Goal: Task Accomplishment & Management: Manage account settings

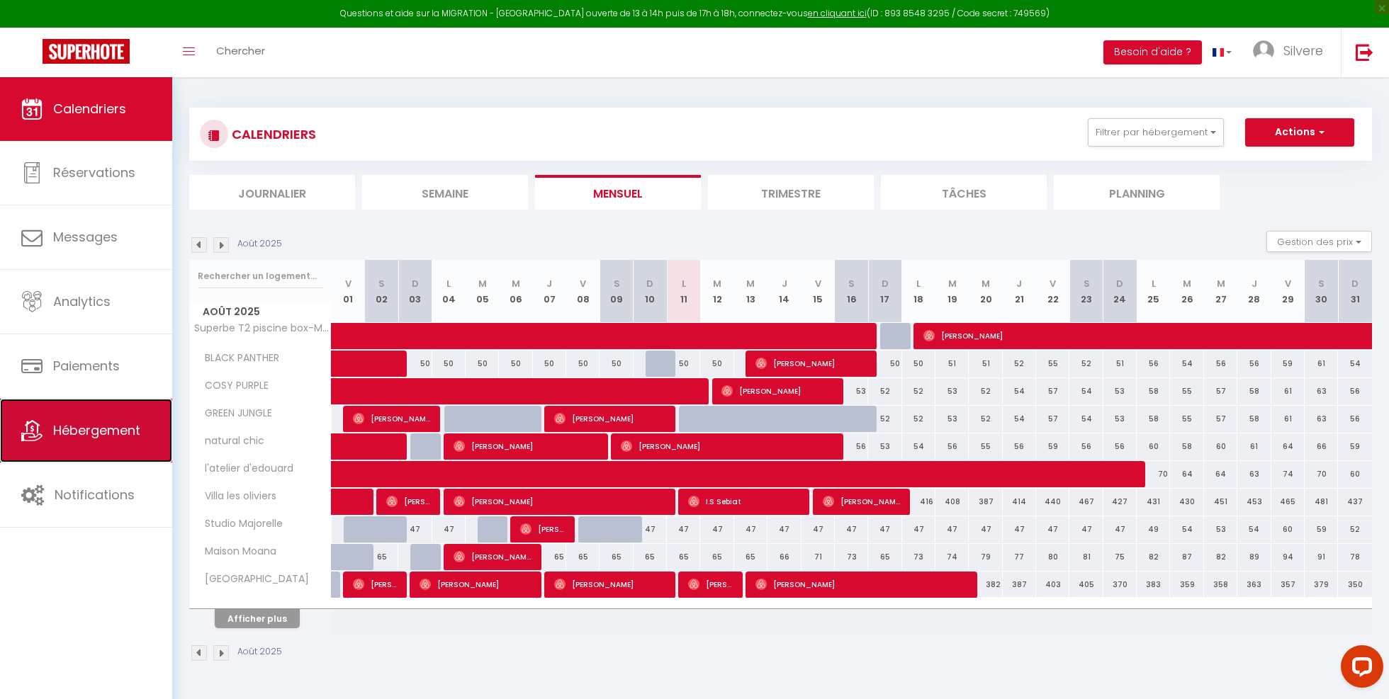
click at [35, 428] on icon at bounding box center [31, 430] width 21 height 21
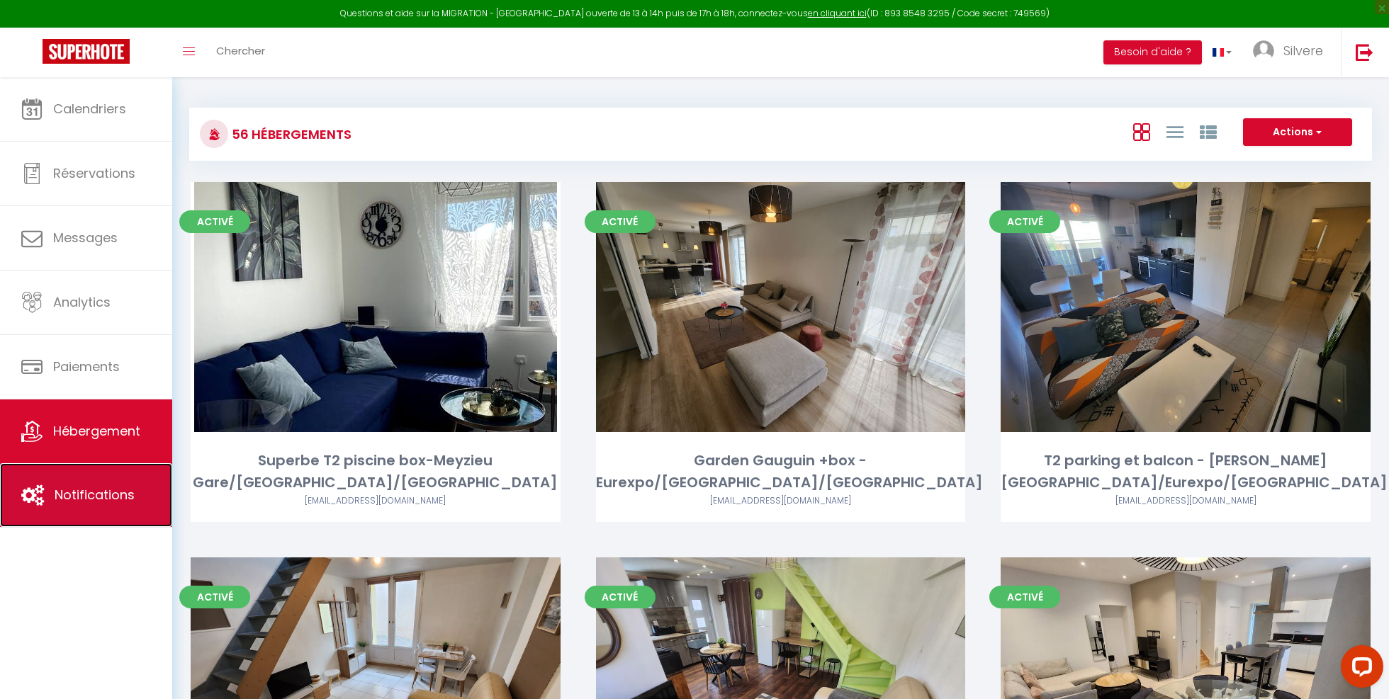
click at [21, 489] on icon at bounding box center [32, 495] width 23 height 21
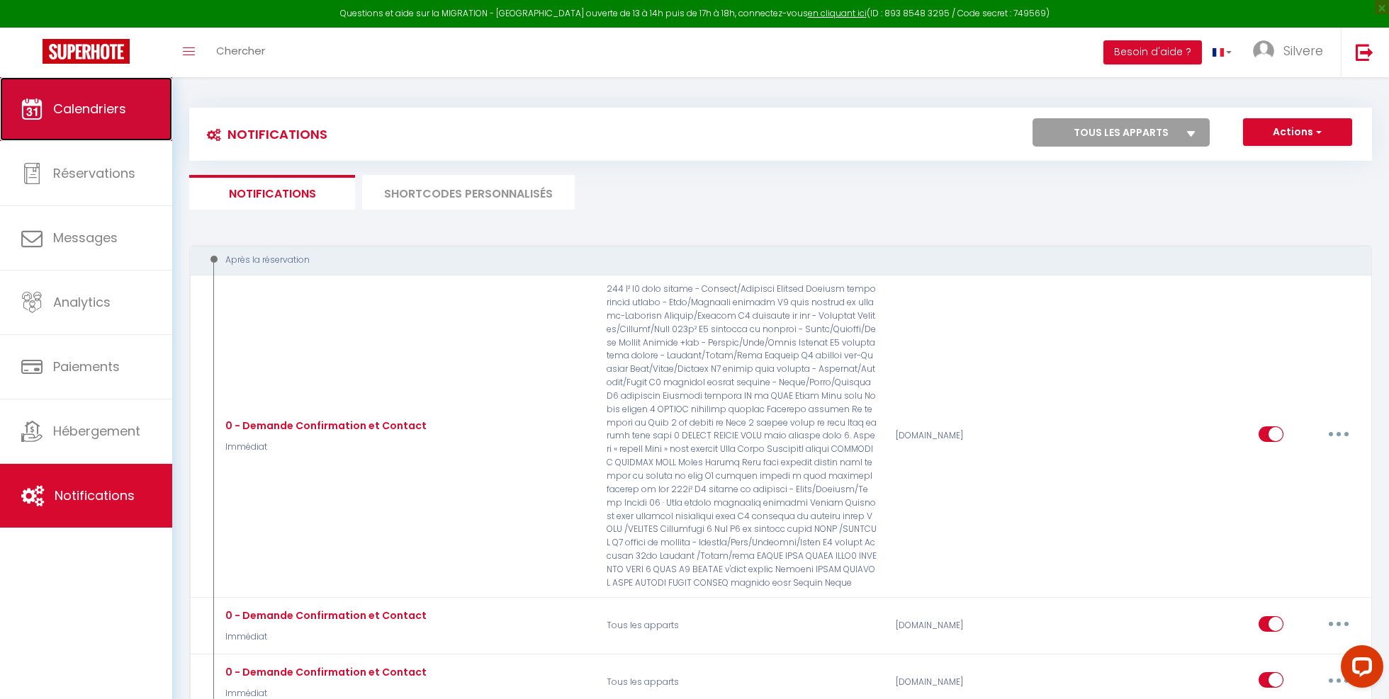
click at [79, 118] on link "Calendriers" at bounding box center [86, 109] width 172 height 64
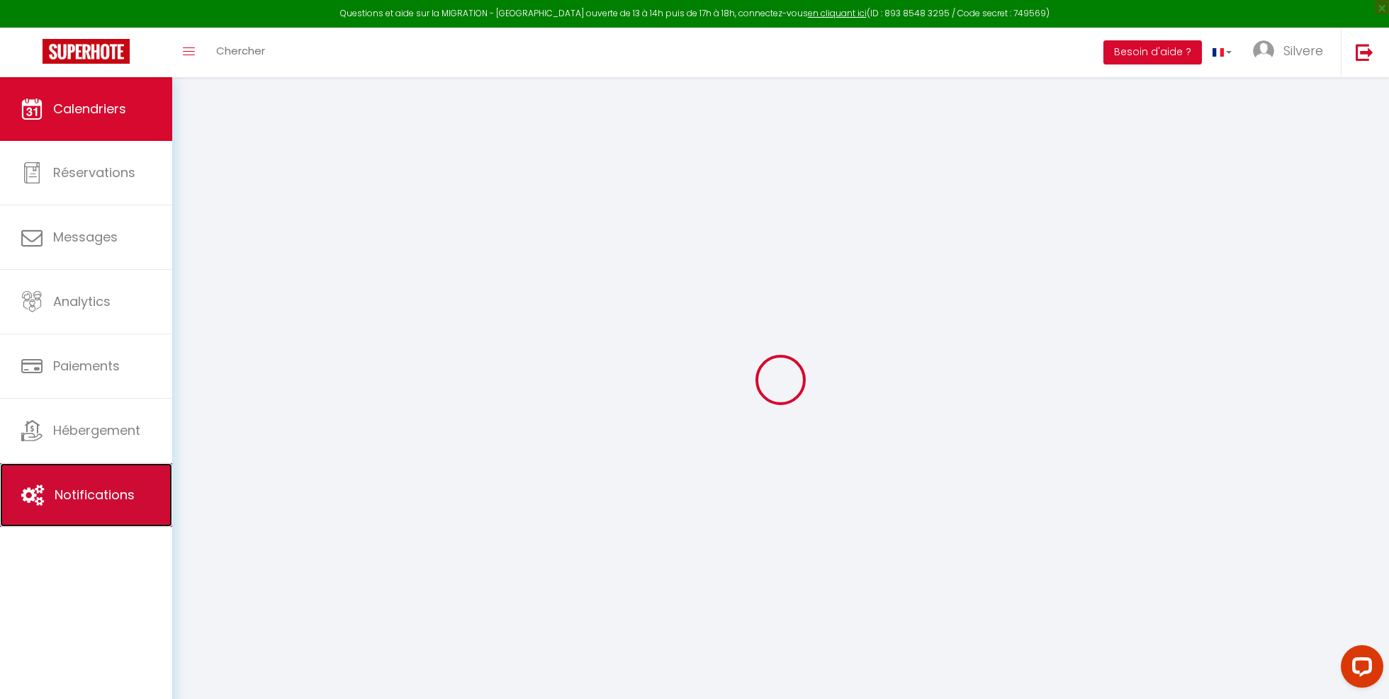
click at [125, 487] on span "Notifications" at bounding box center [95, 495] width 80 height 18
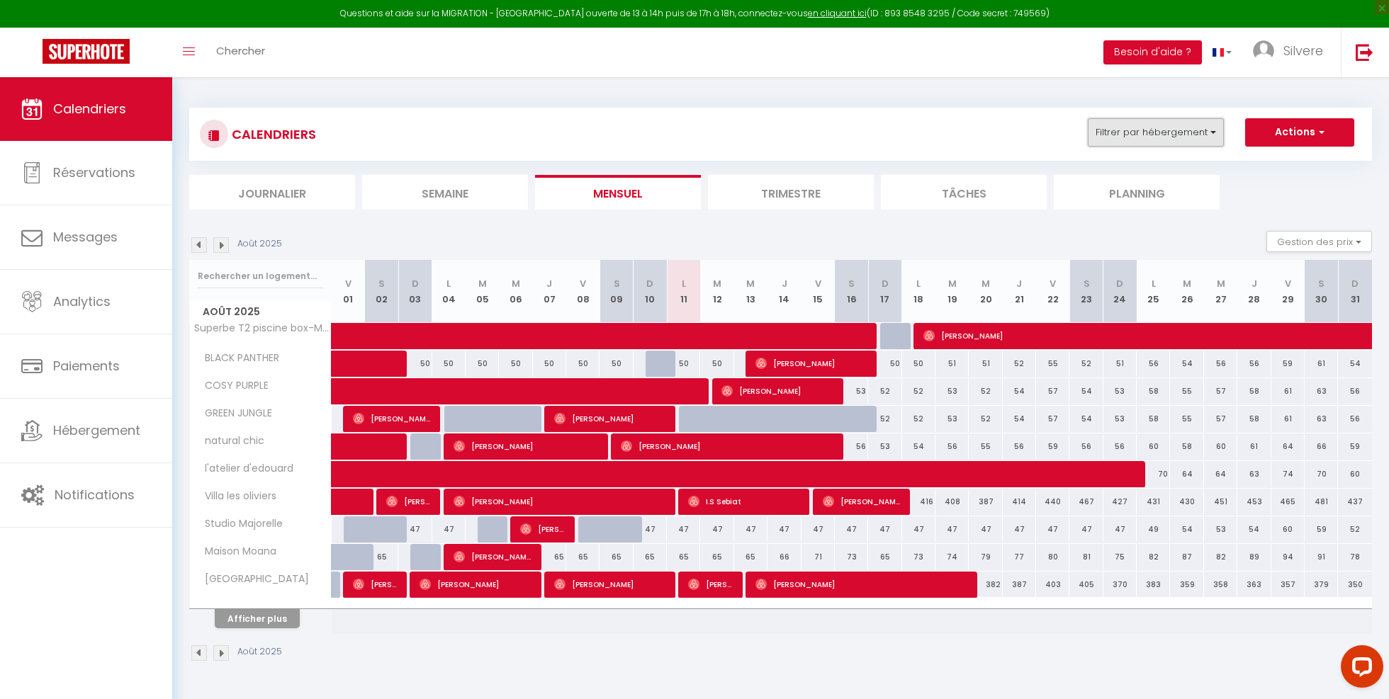
click at [1185, 135] on button "Filtrer par hébergement" at bounding box center [1156, 132] width 136 height 28
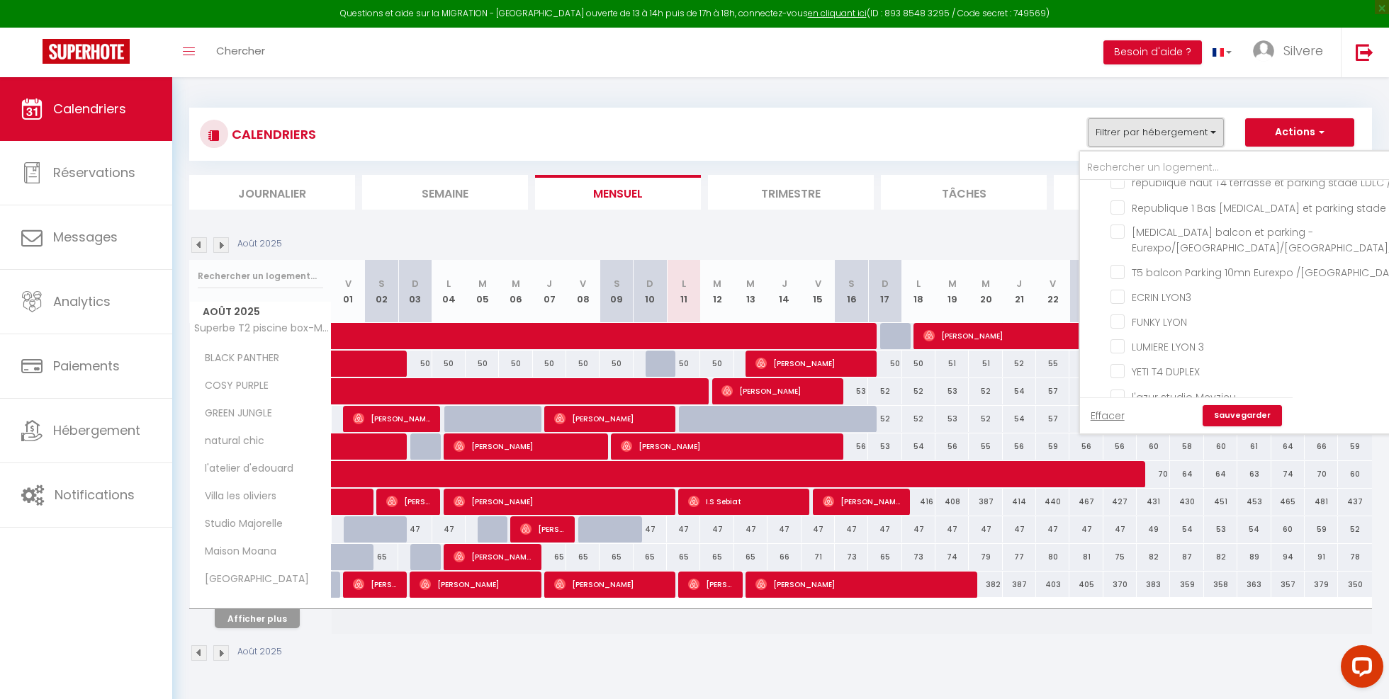
scroll to position [1710, 0]
click at [1112, 258] on input "Maison Moana" at bounding box center [1305, 252] width 390 height 14
checkbox input "true"
checkbox input "false"
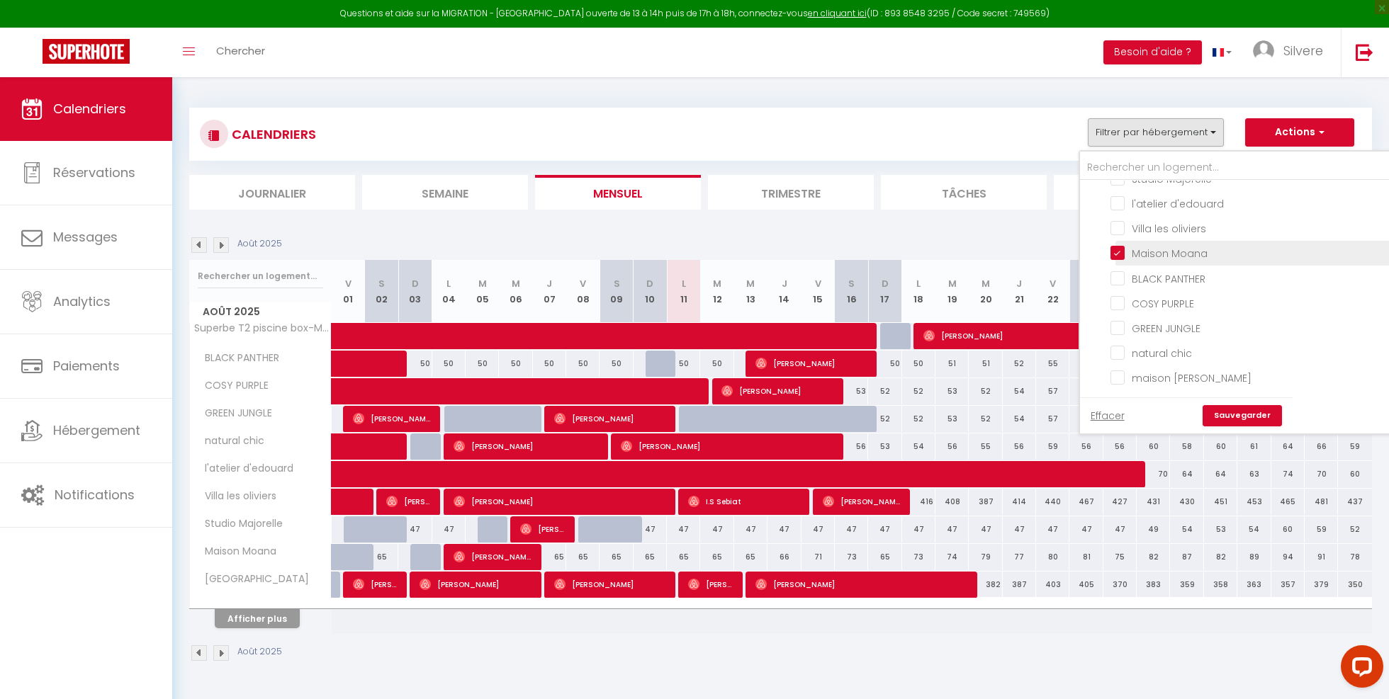
checkbox input "false"
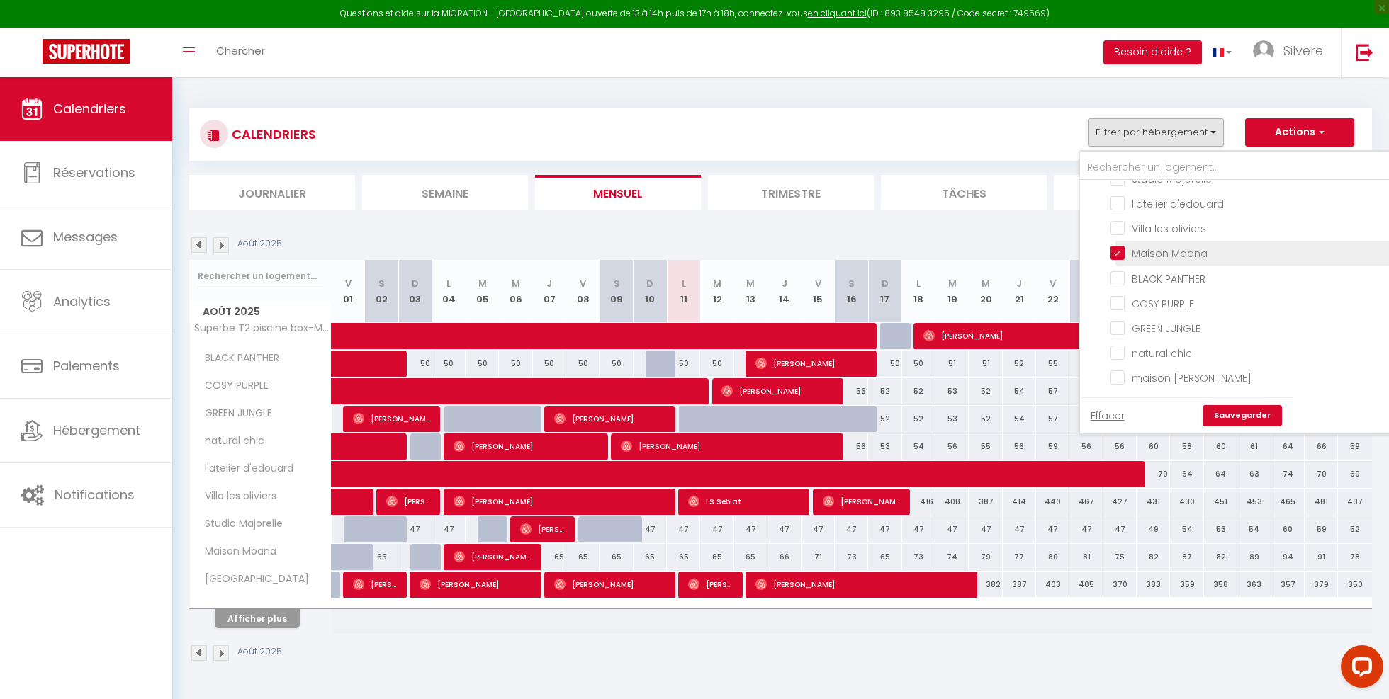
checkbox input "false"
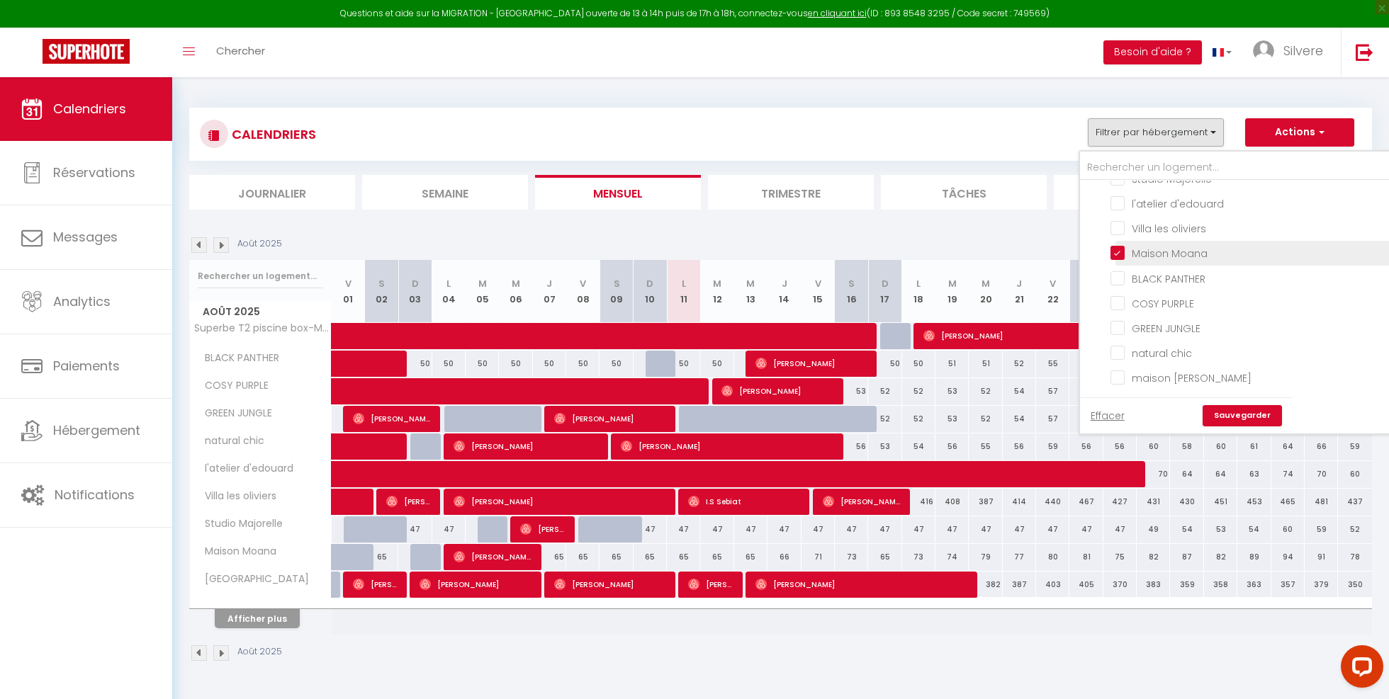
checkbox input "false"
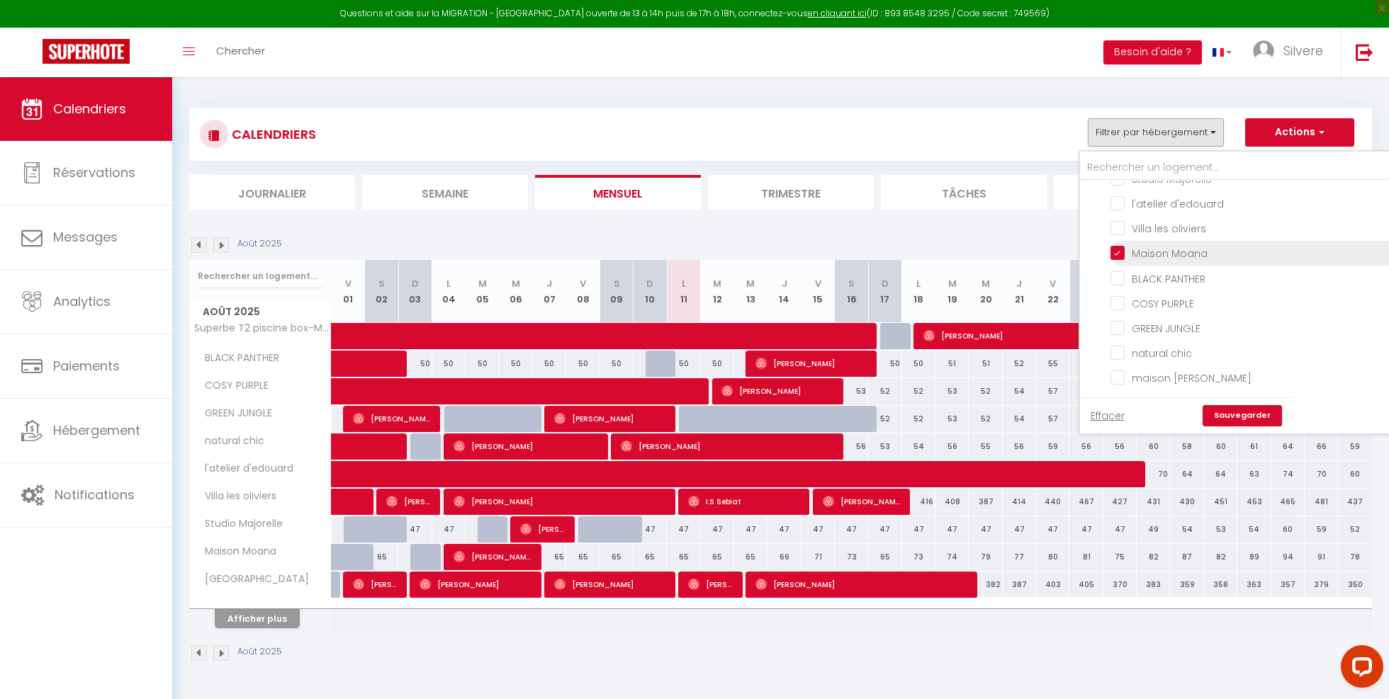
checkbox input "false"
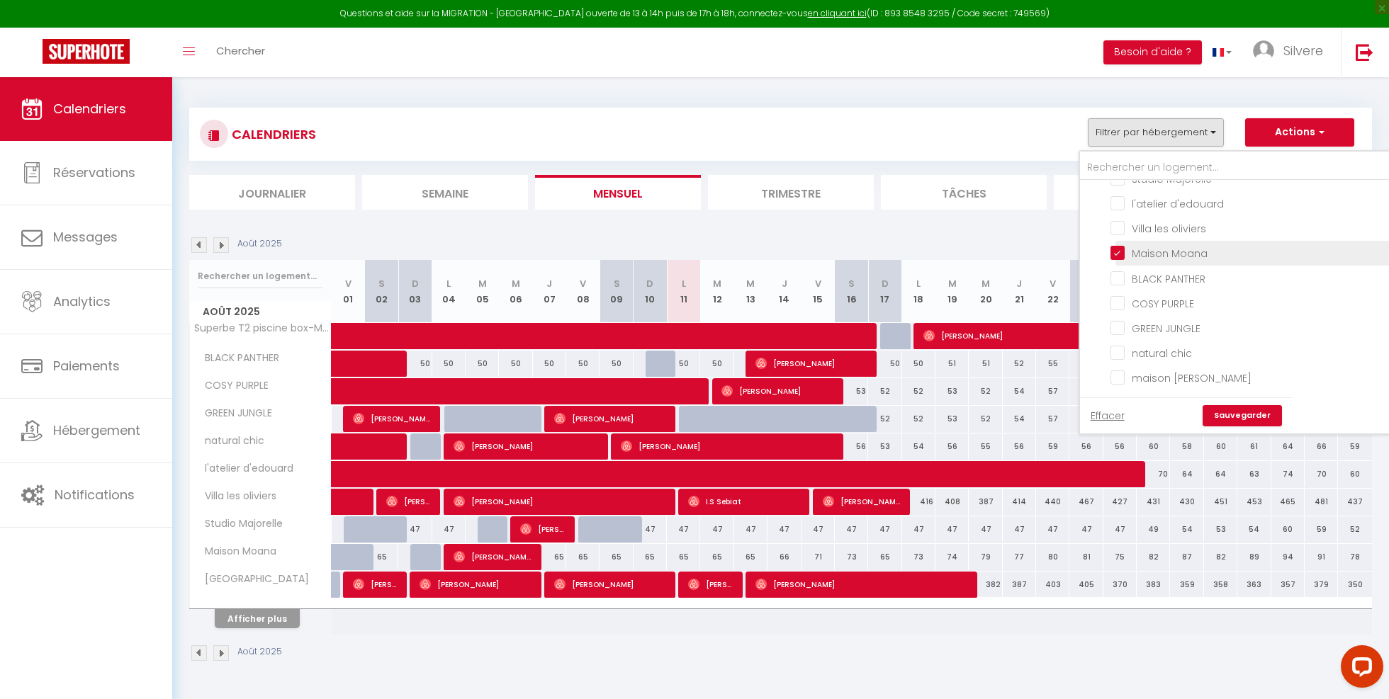
checkbox input "false"
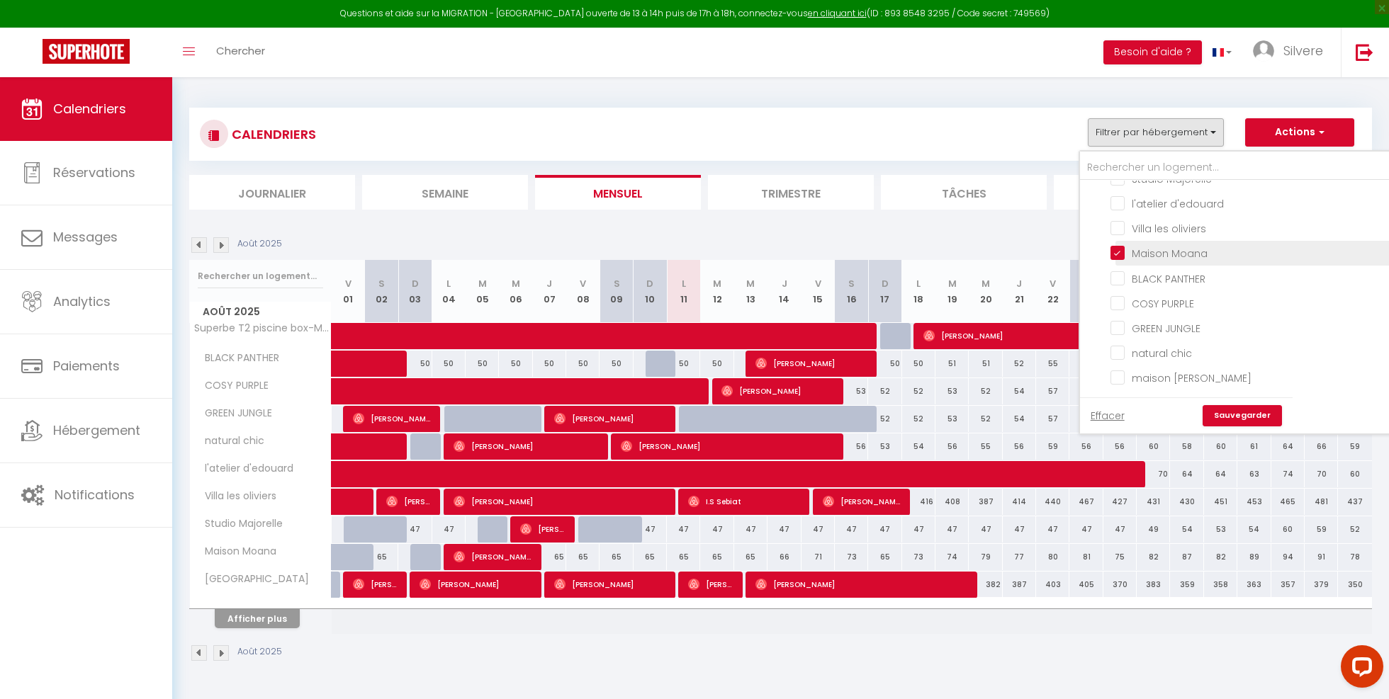
checkbox input "false"
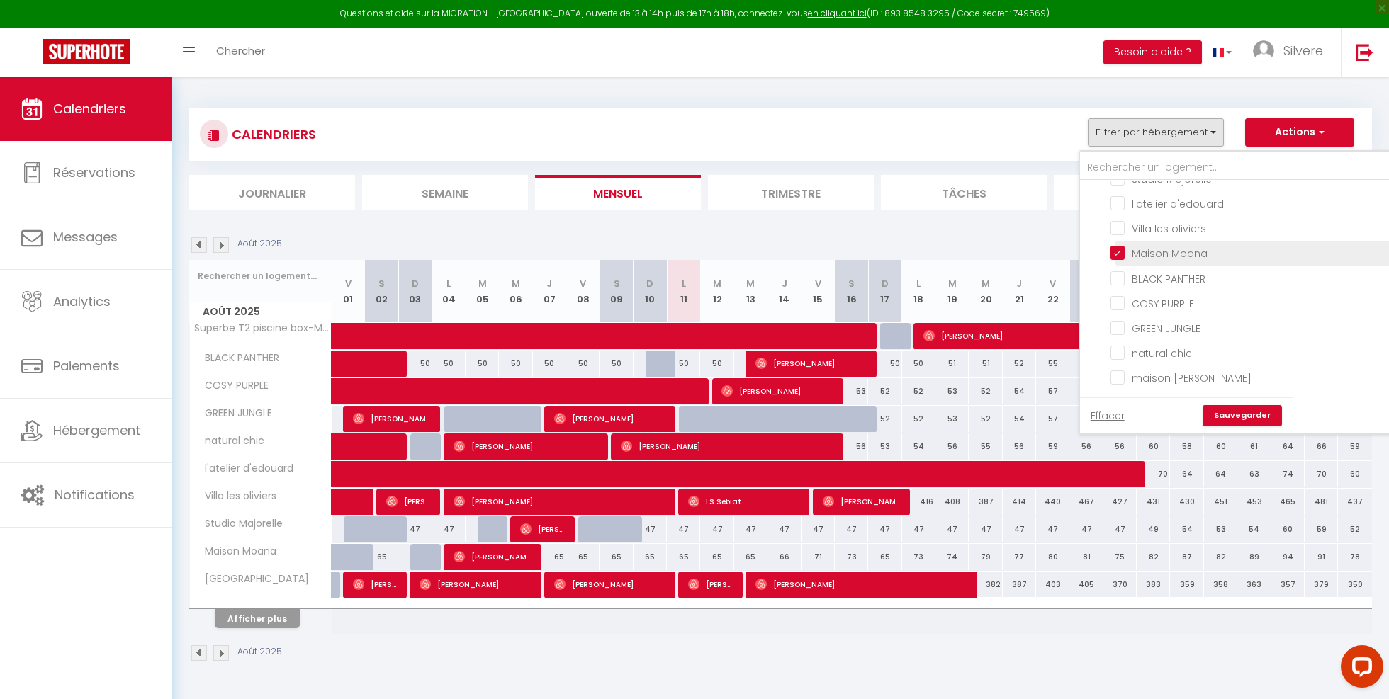
checkbox input "false"
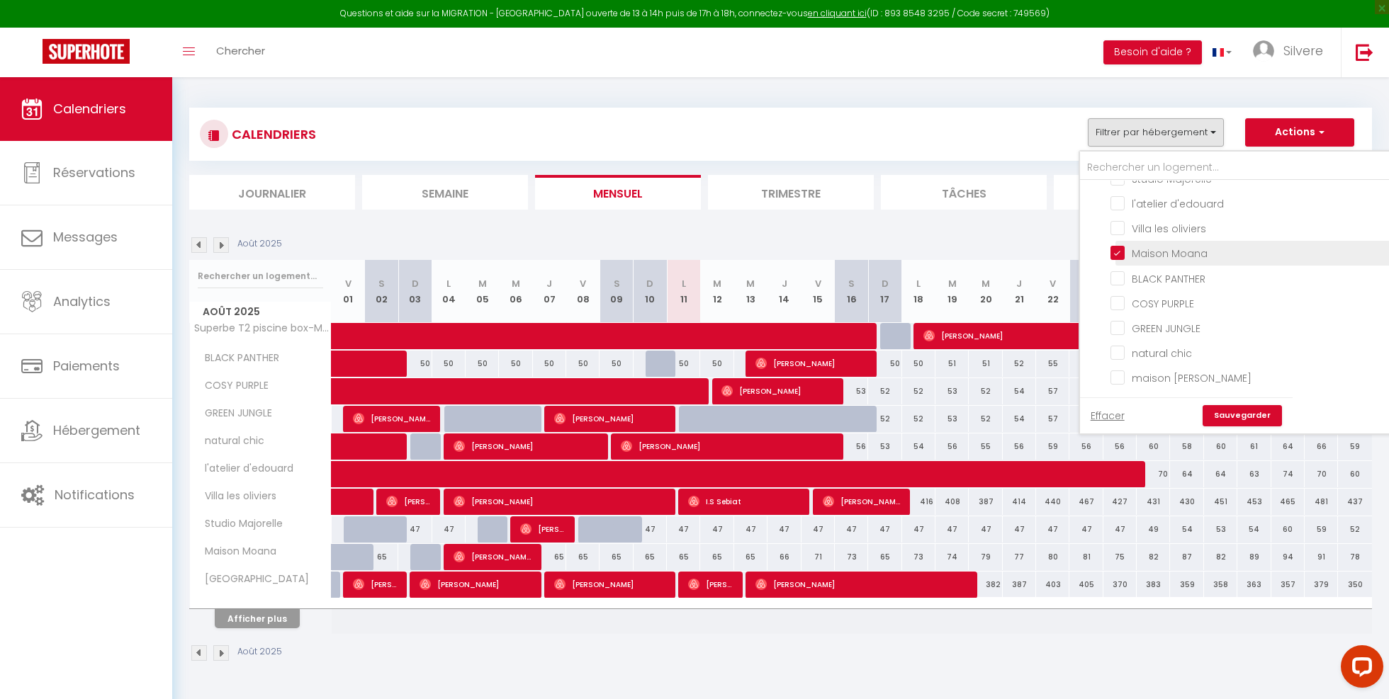
checkbox input "false"
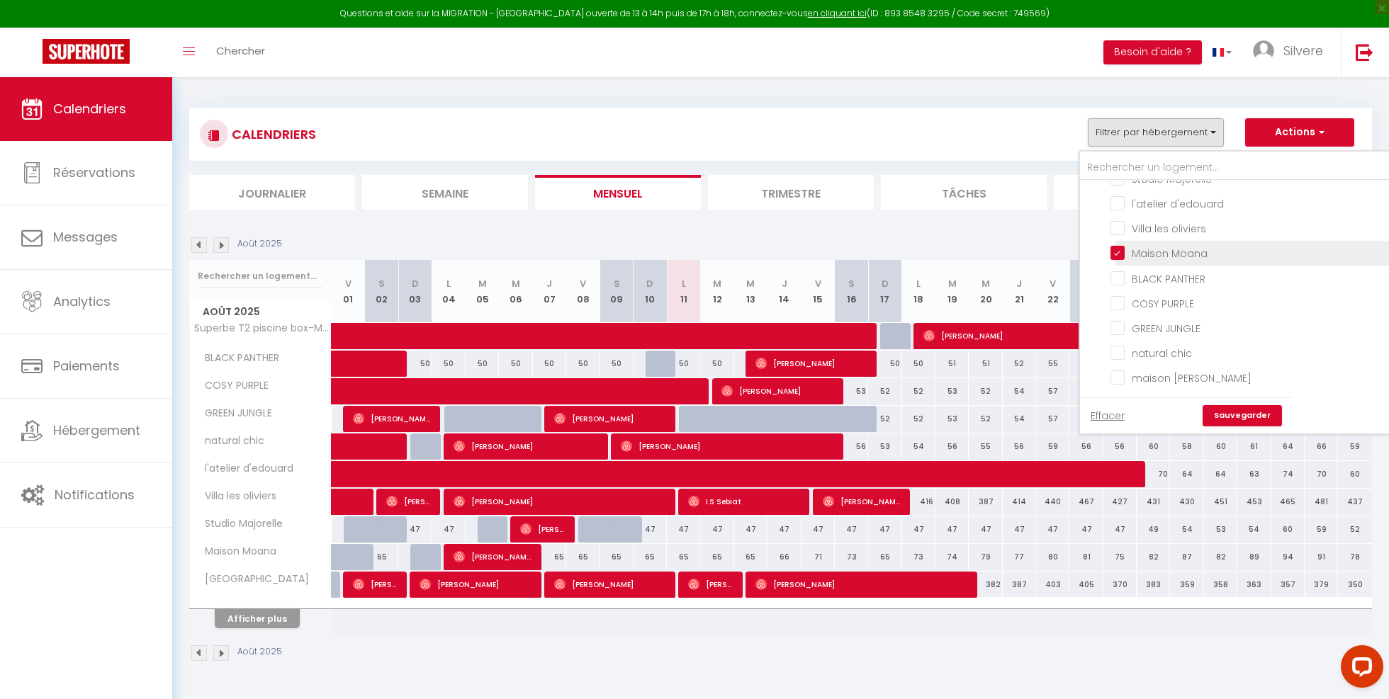
checkbox input "false"
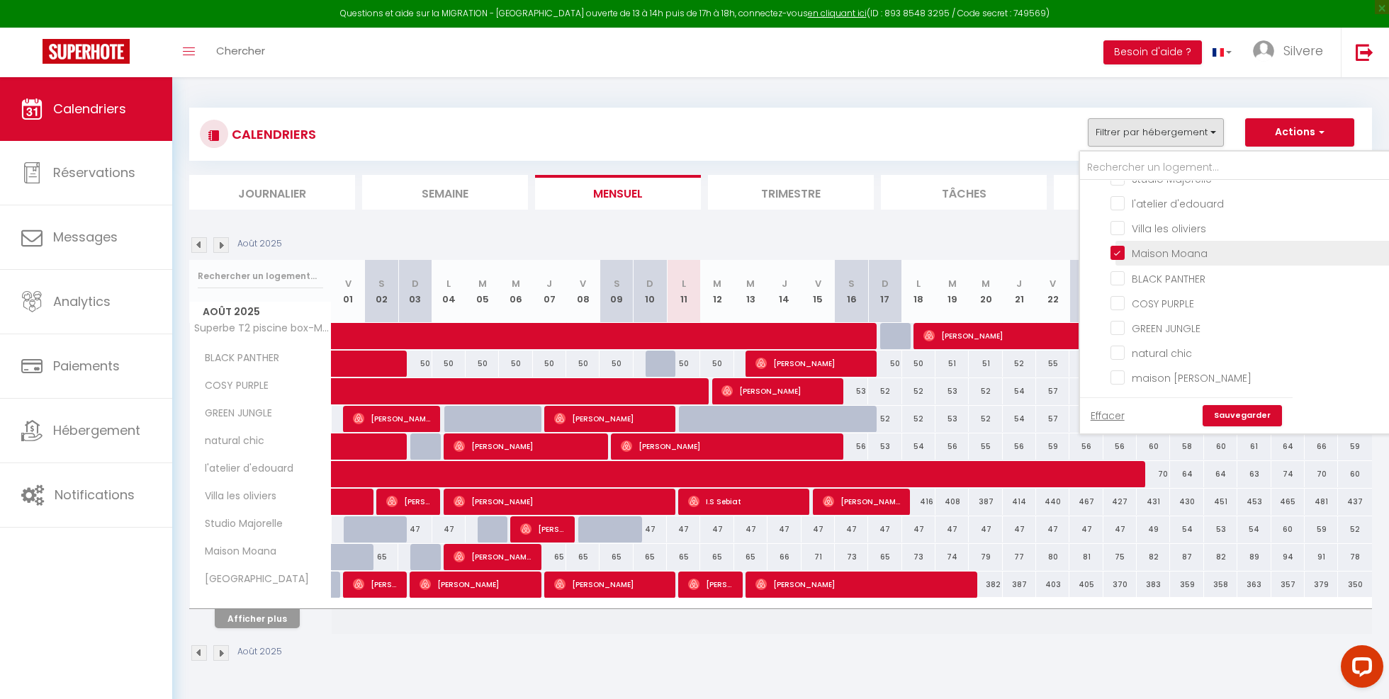
checkbox input "false"
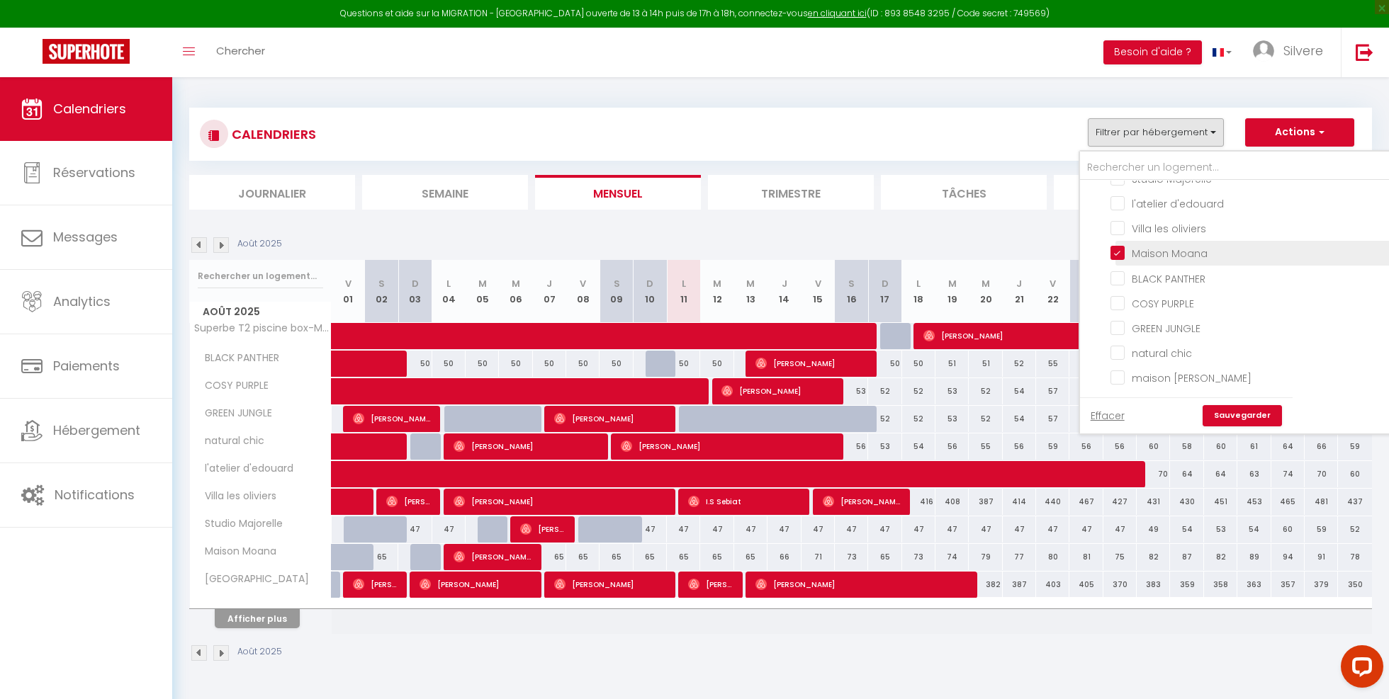
checkbox input "false"
click at [1116, 283] on input "BLACK PANTHER" at bounding box center [1305, 277] width 390 height 14
checkbox input "true"
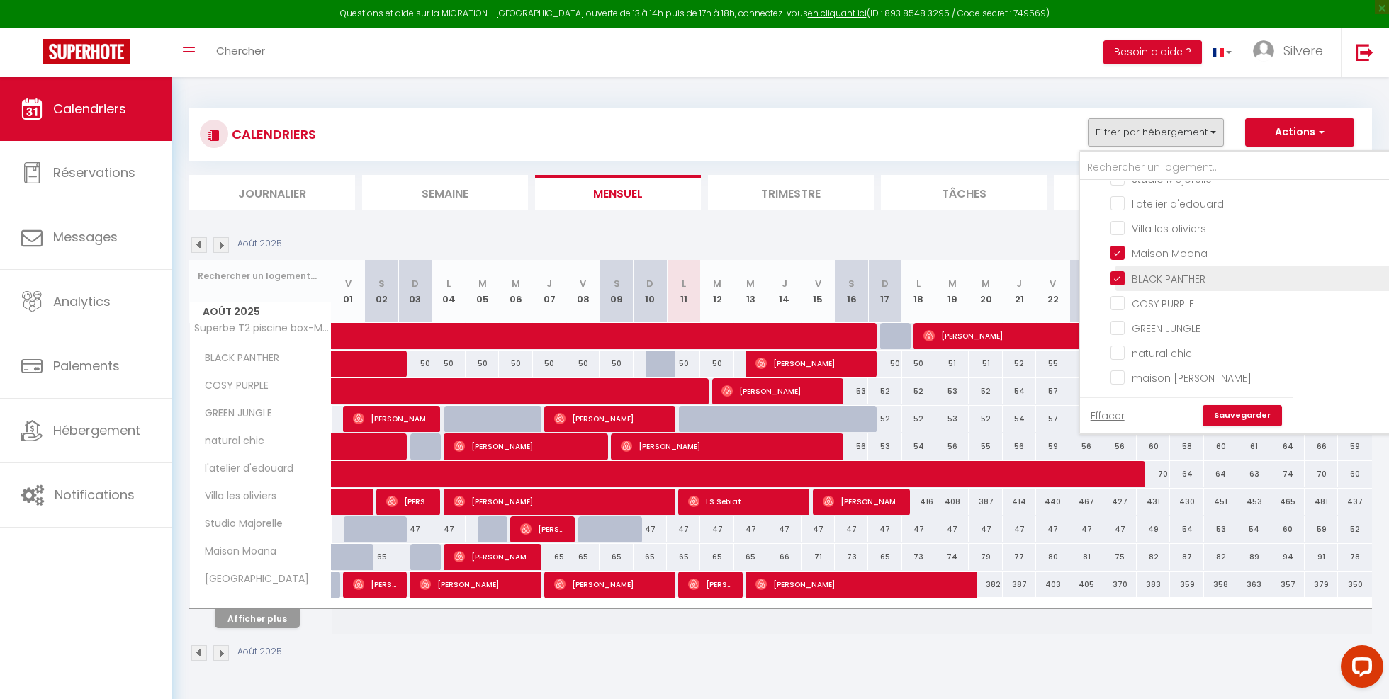
checkbox input "false"
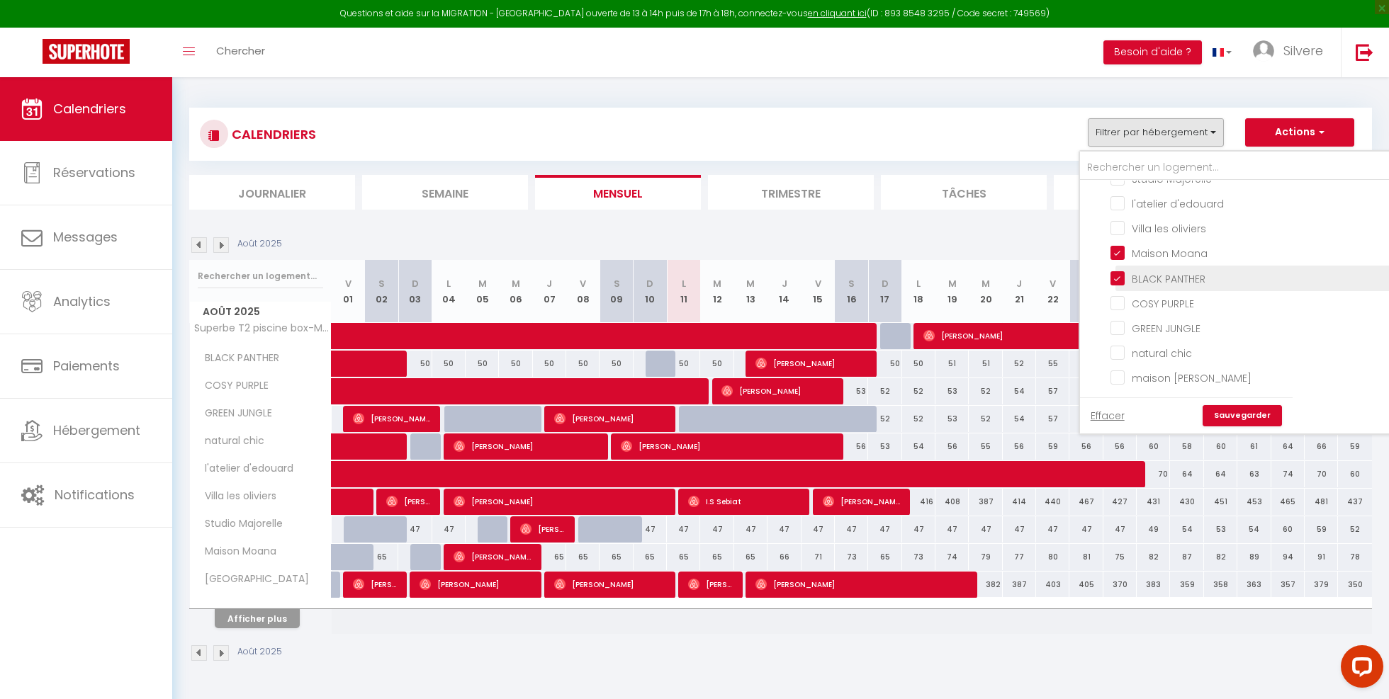
checkbox input "false"
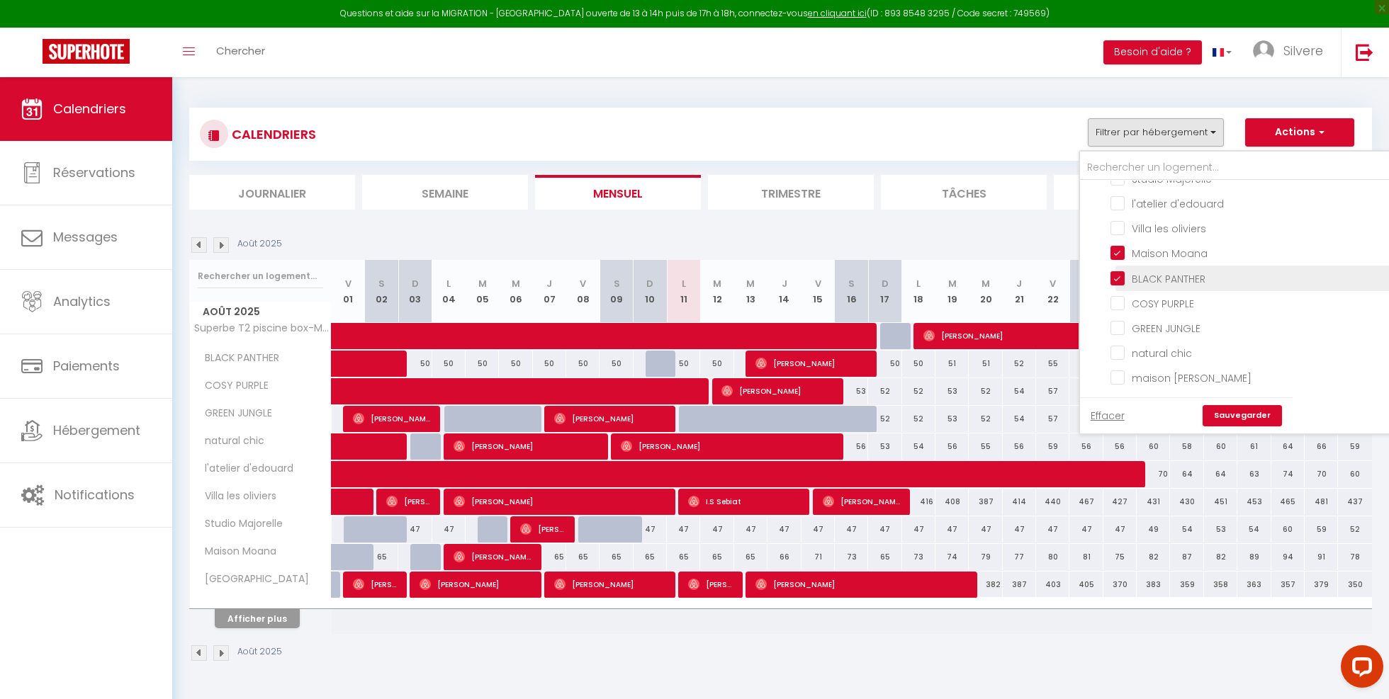
checkbox input "false"
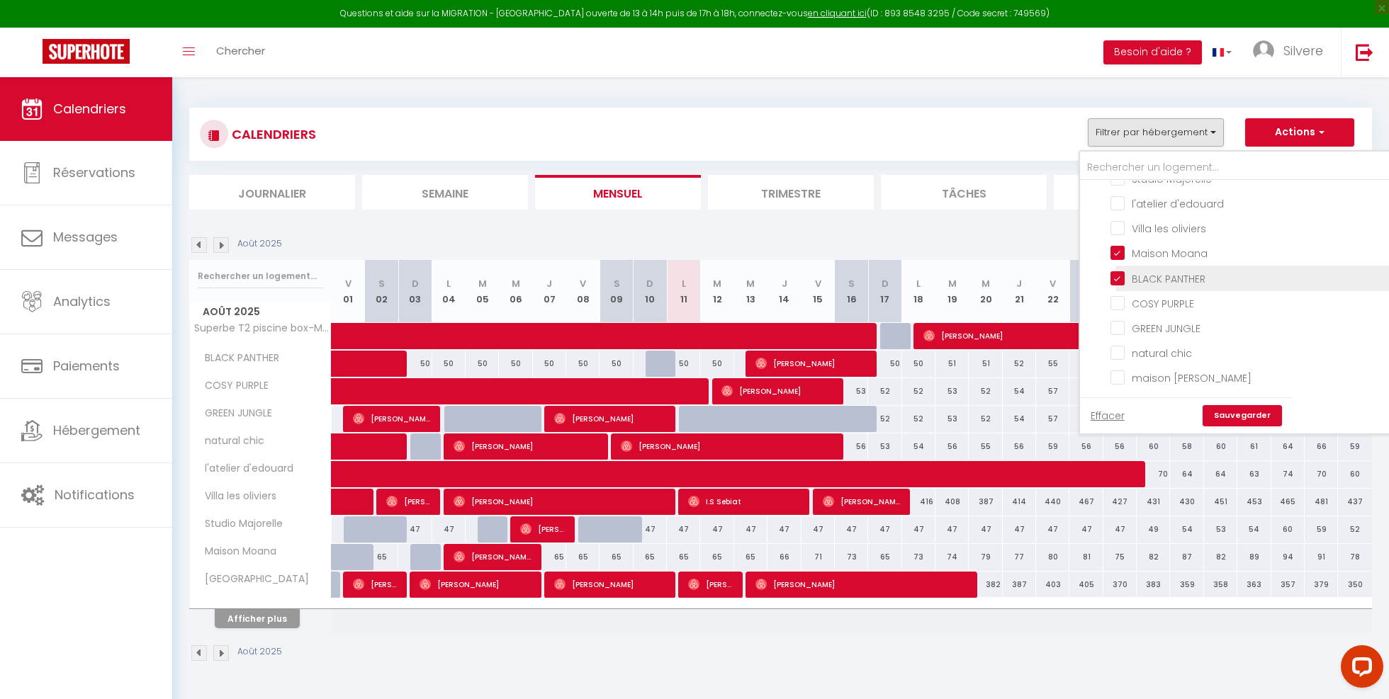
checkbox input "false"
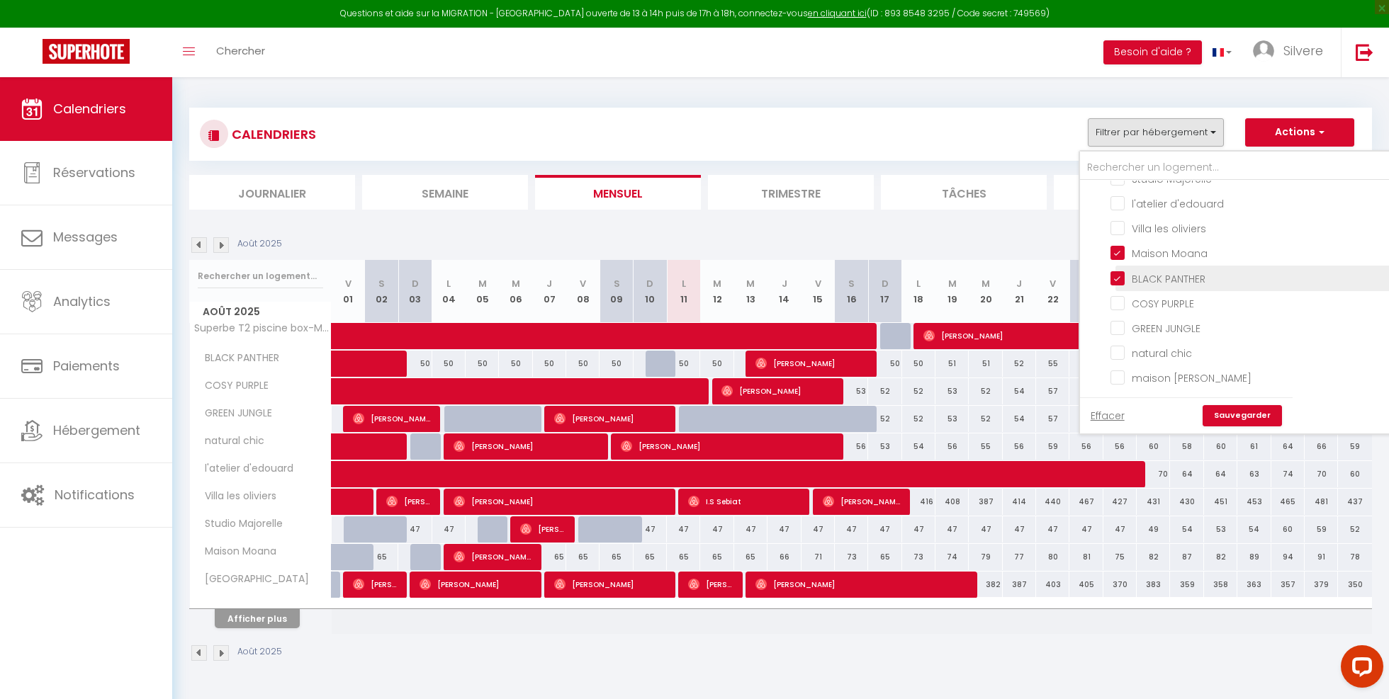
checkbox input "false"
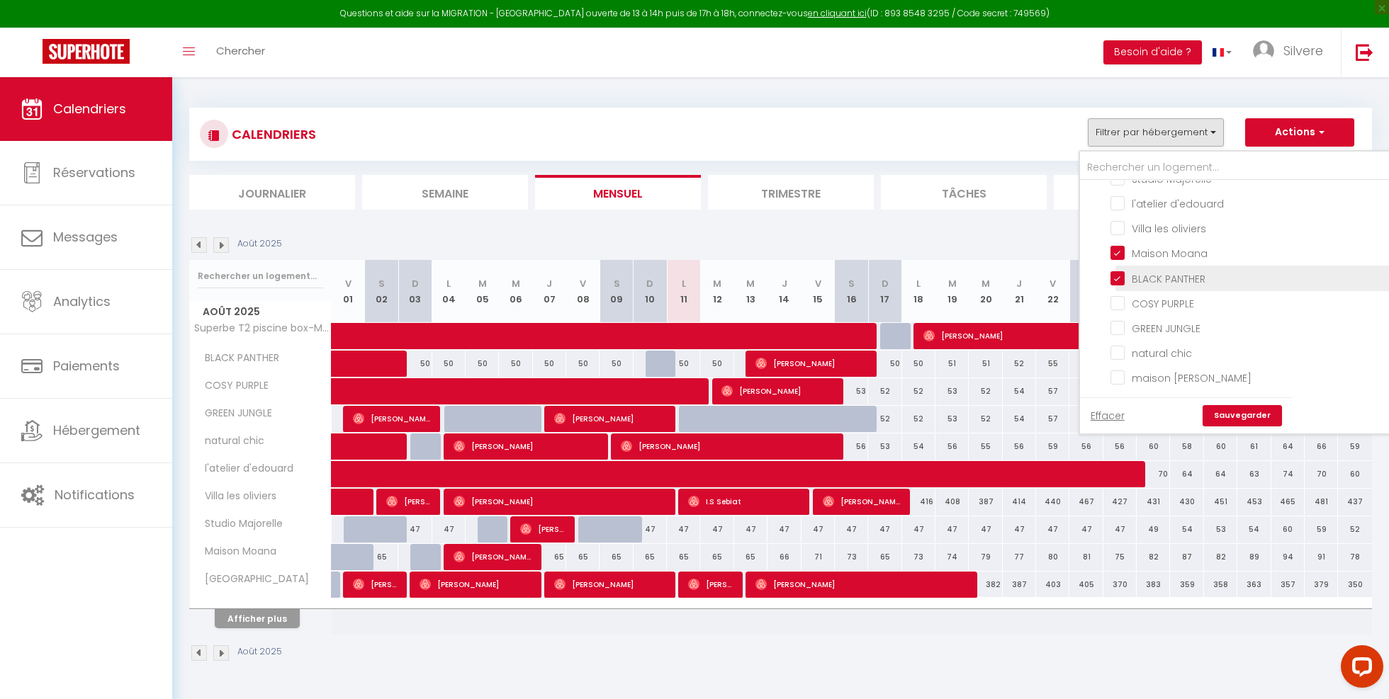
checkbox input "false"
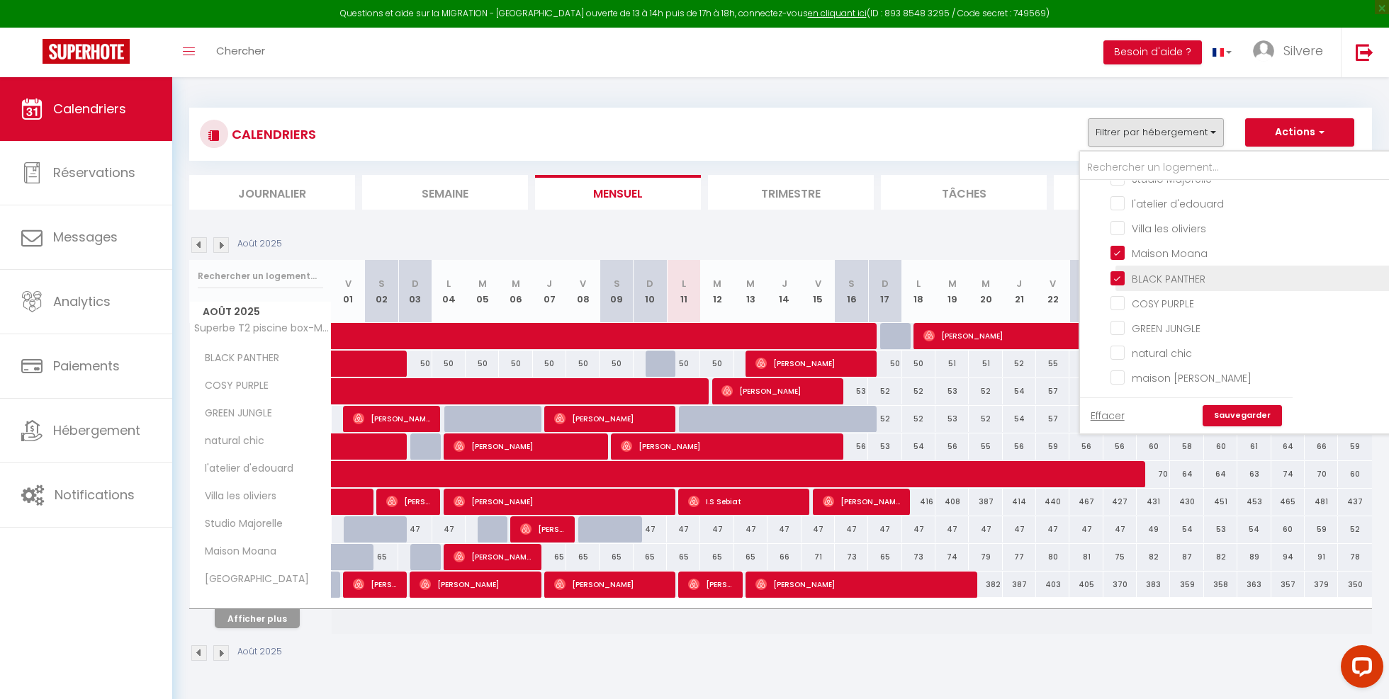
checkbox input "false"
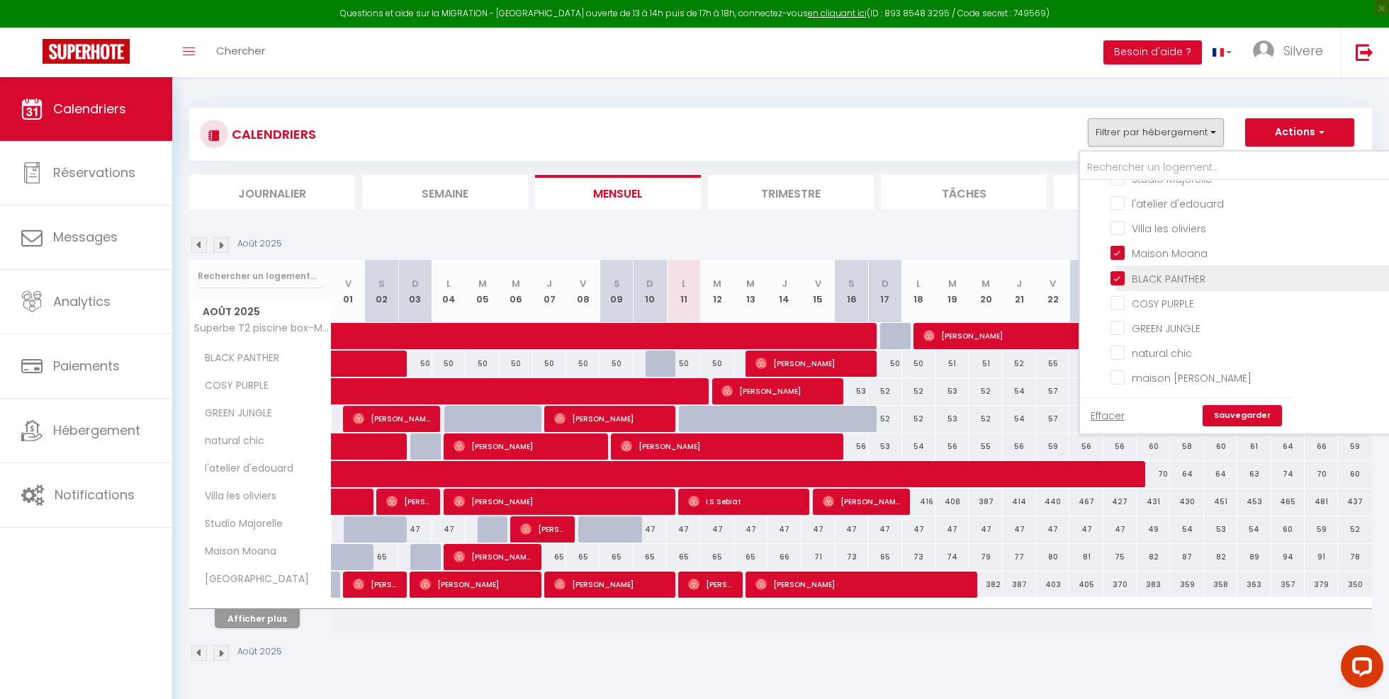
checkbox input "false"
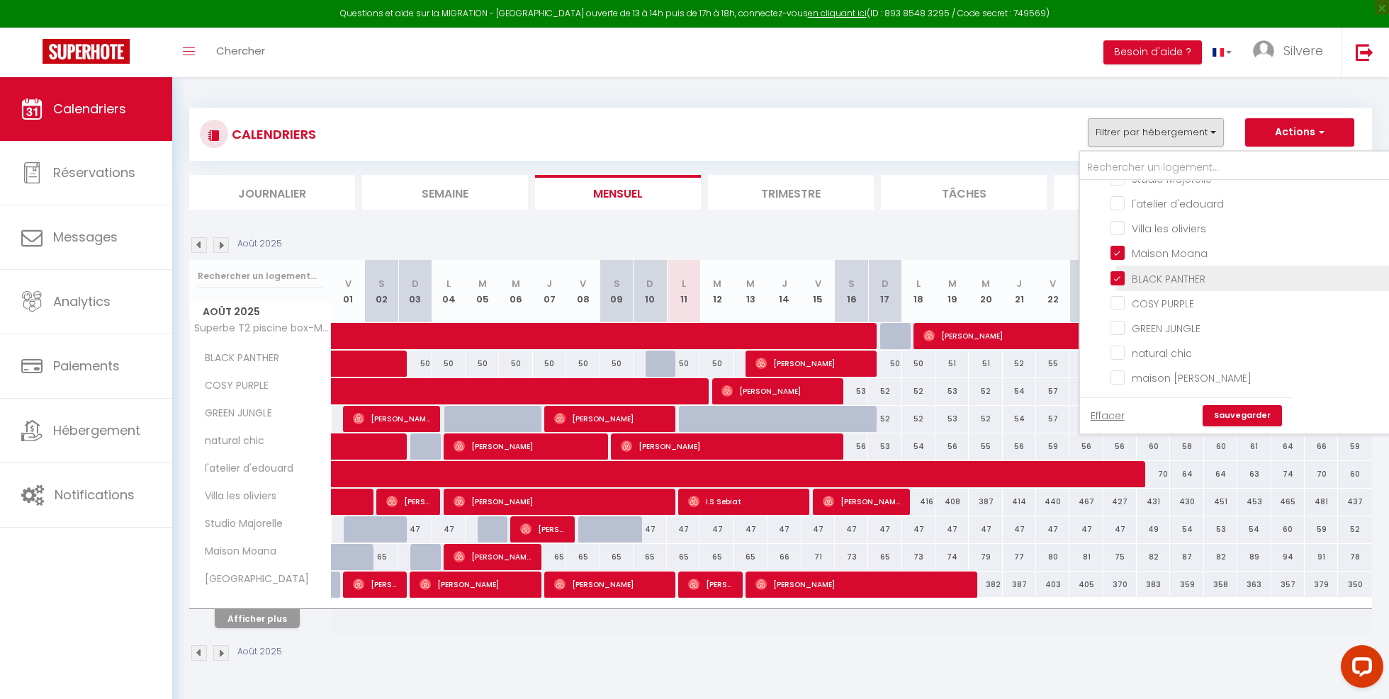
checkbox input "false"
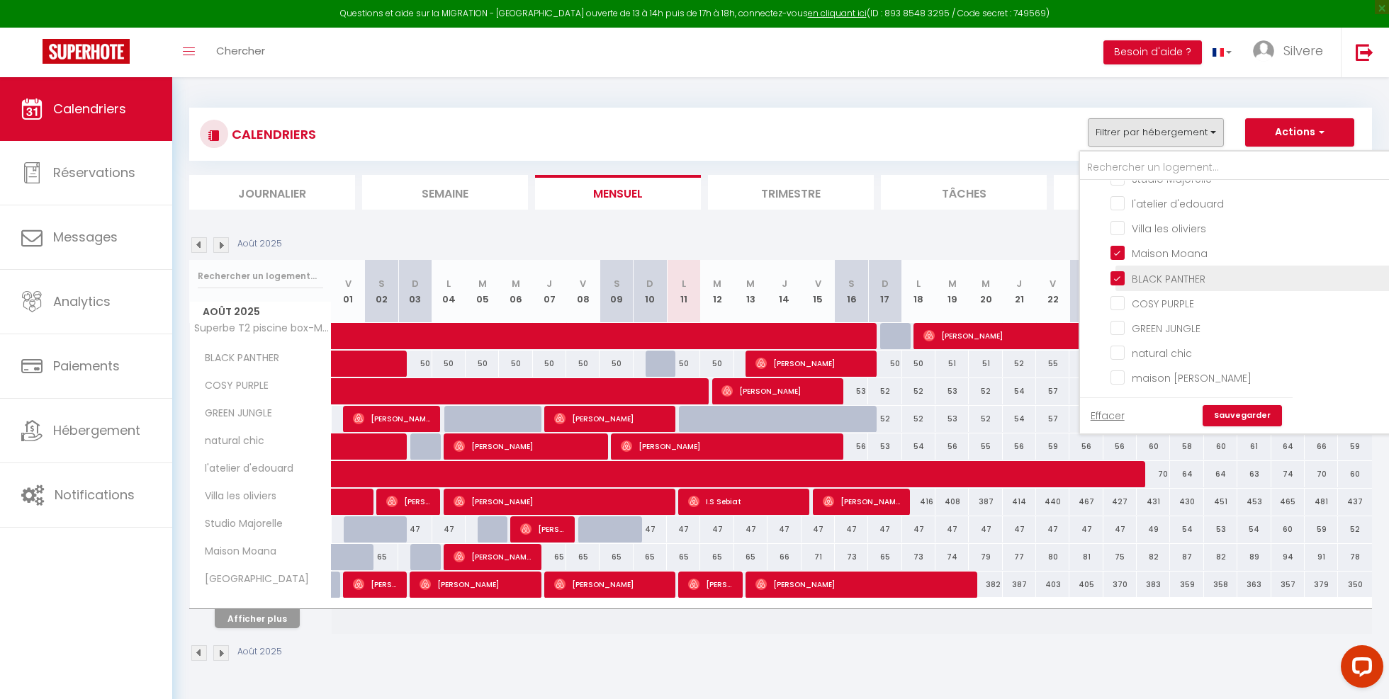
checkbox input "false"
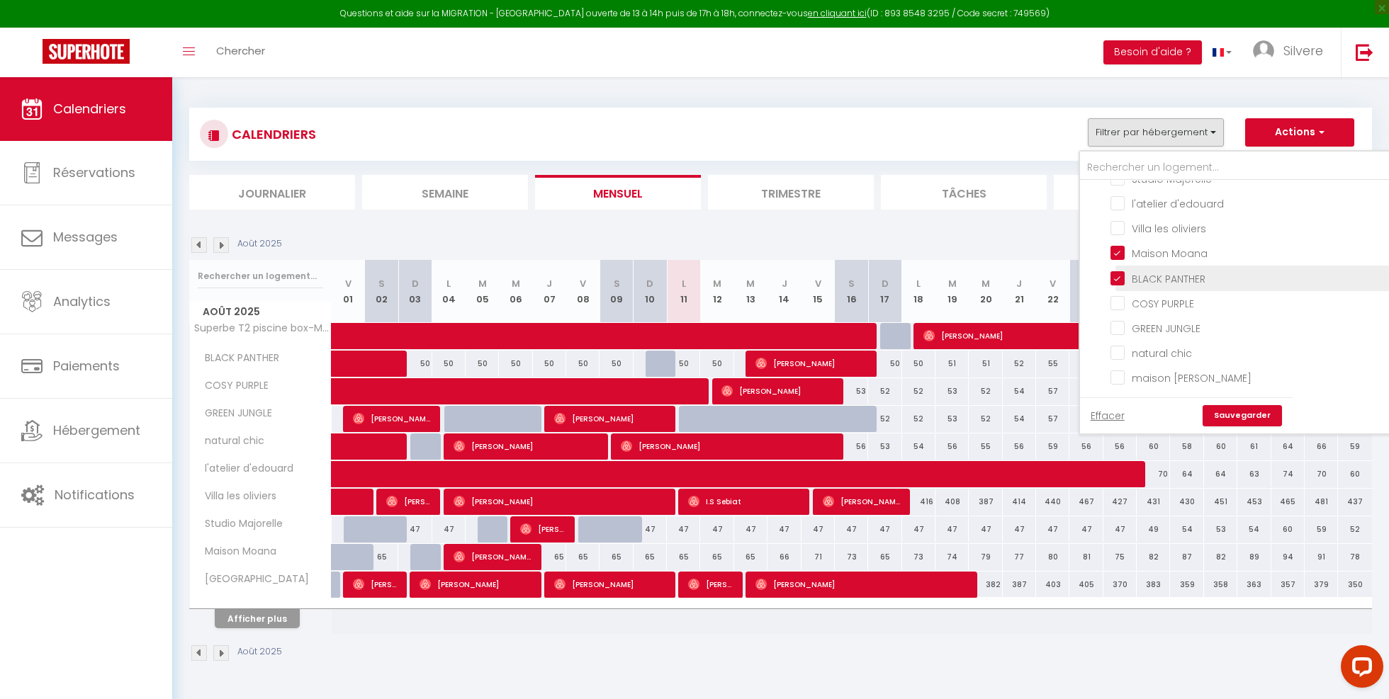
checkbox input "false"
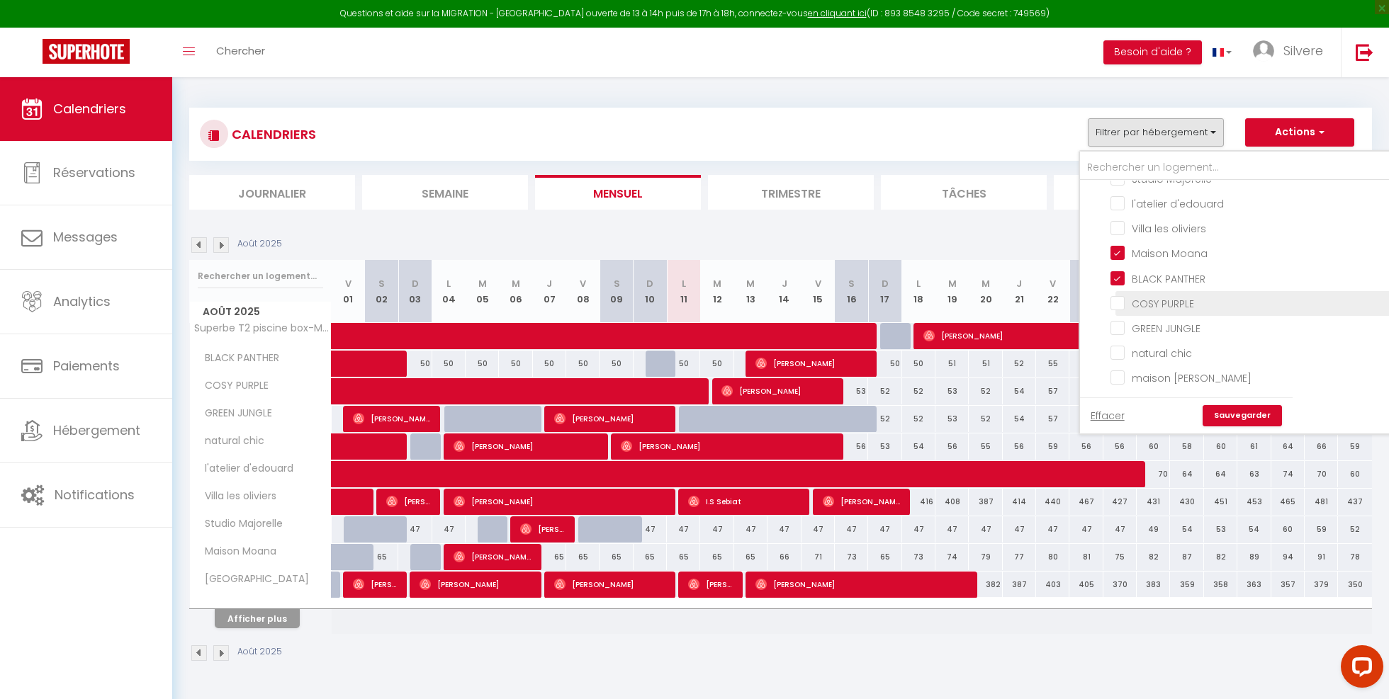
click at [1116, 303] on input "COSY PURPLE" at bounding box center [1305, 302] width 390 height 14
checkbox input "true"
checkbox input "false"
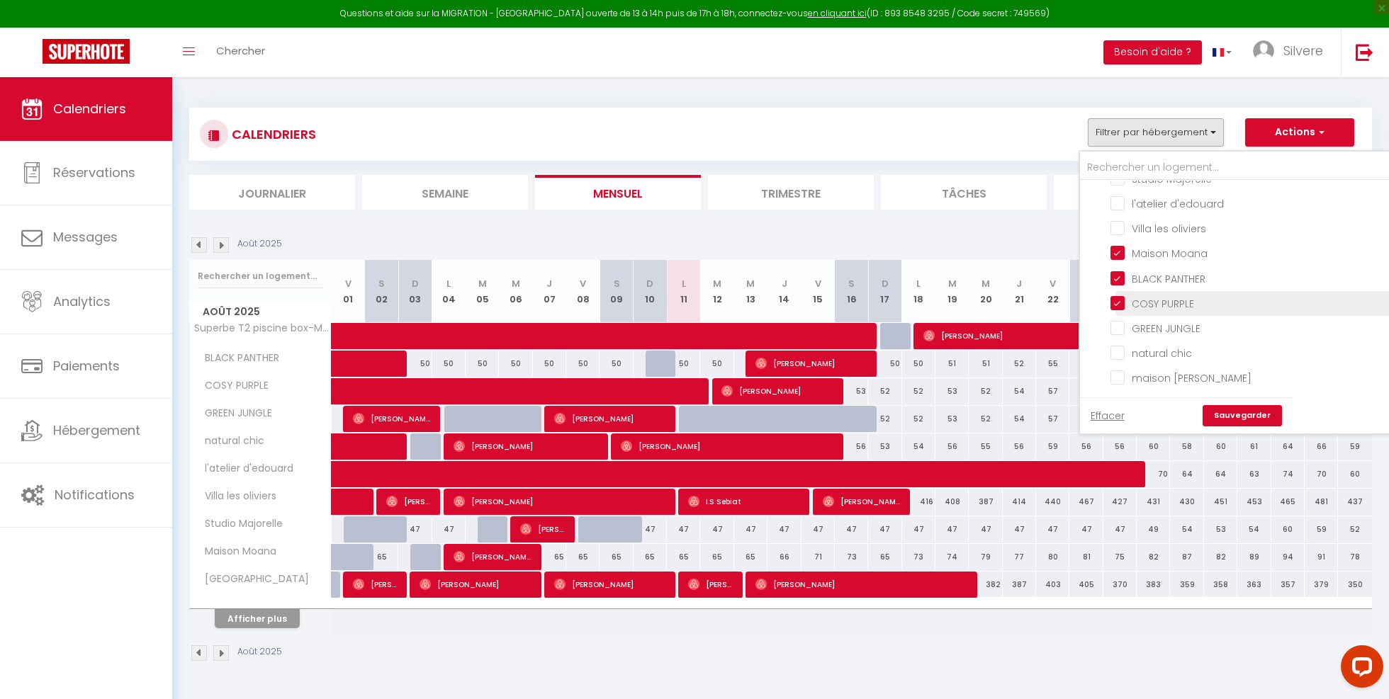
checkbox input "false"
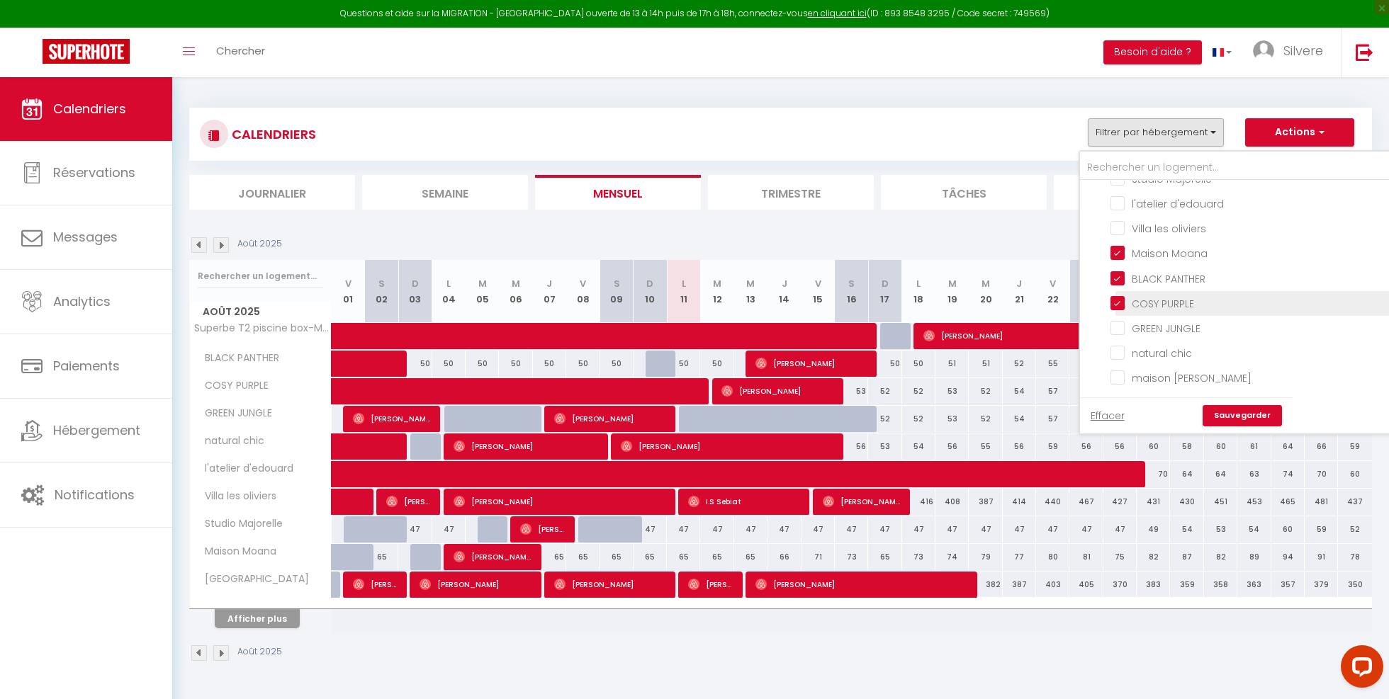
checkbox input "false"
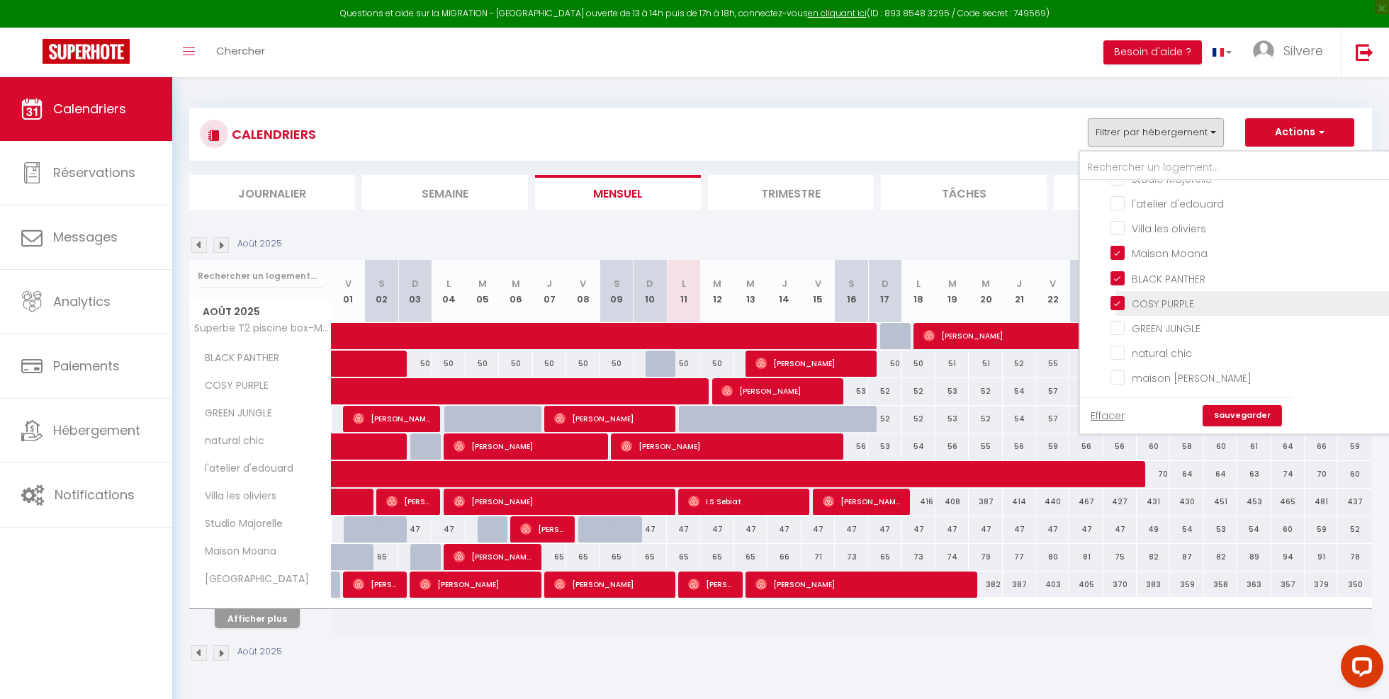
checkbox input "false"
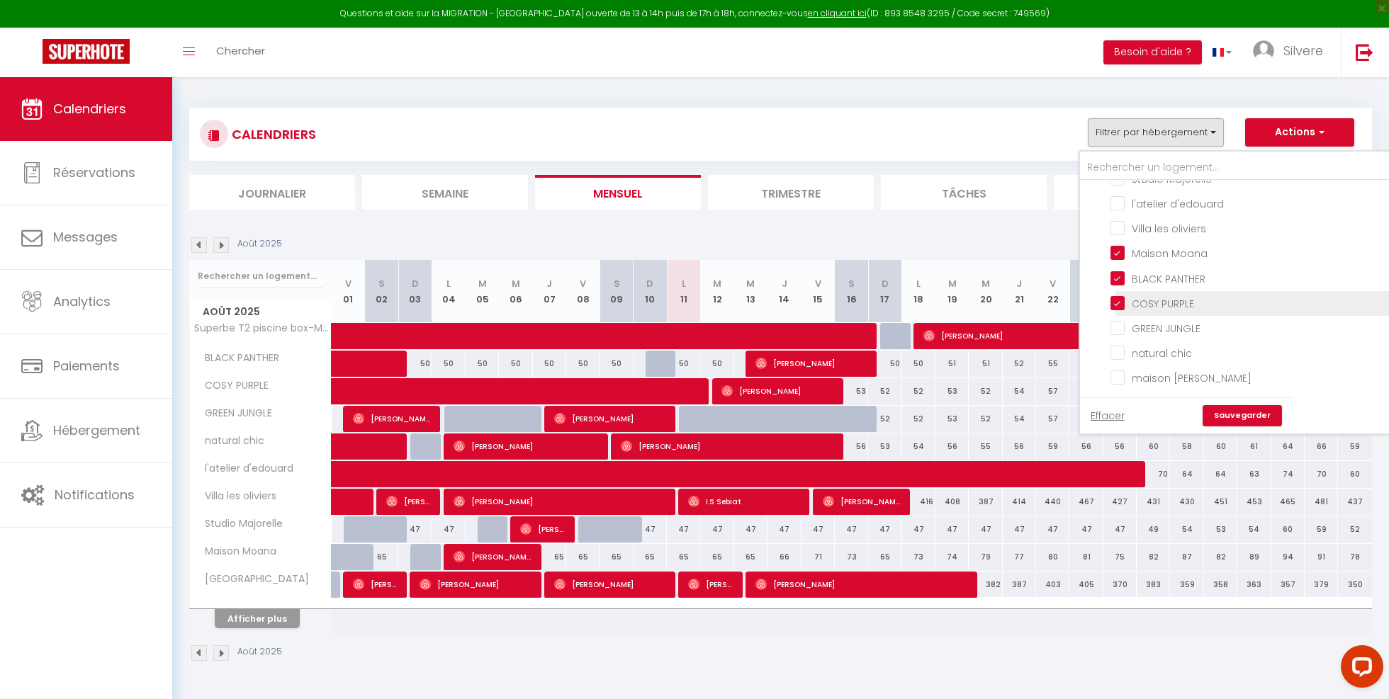
checkbox input "false"
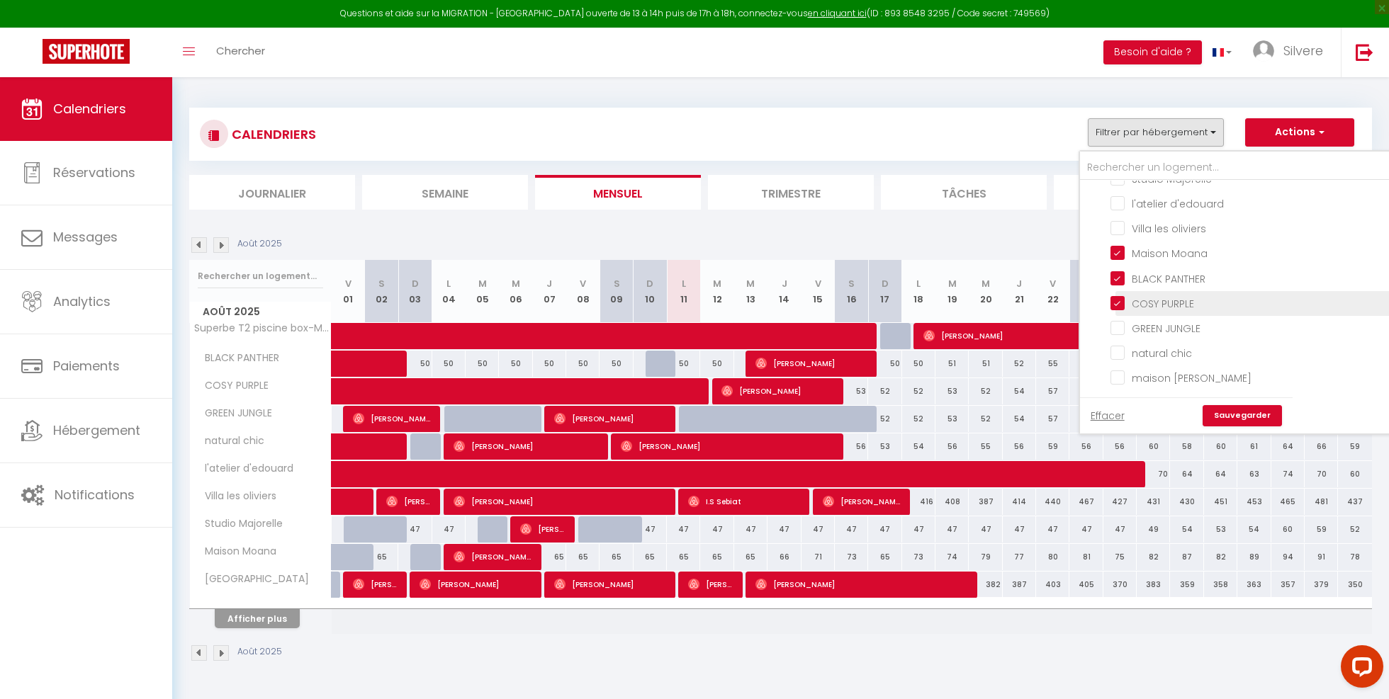
checkbox input "false"
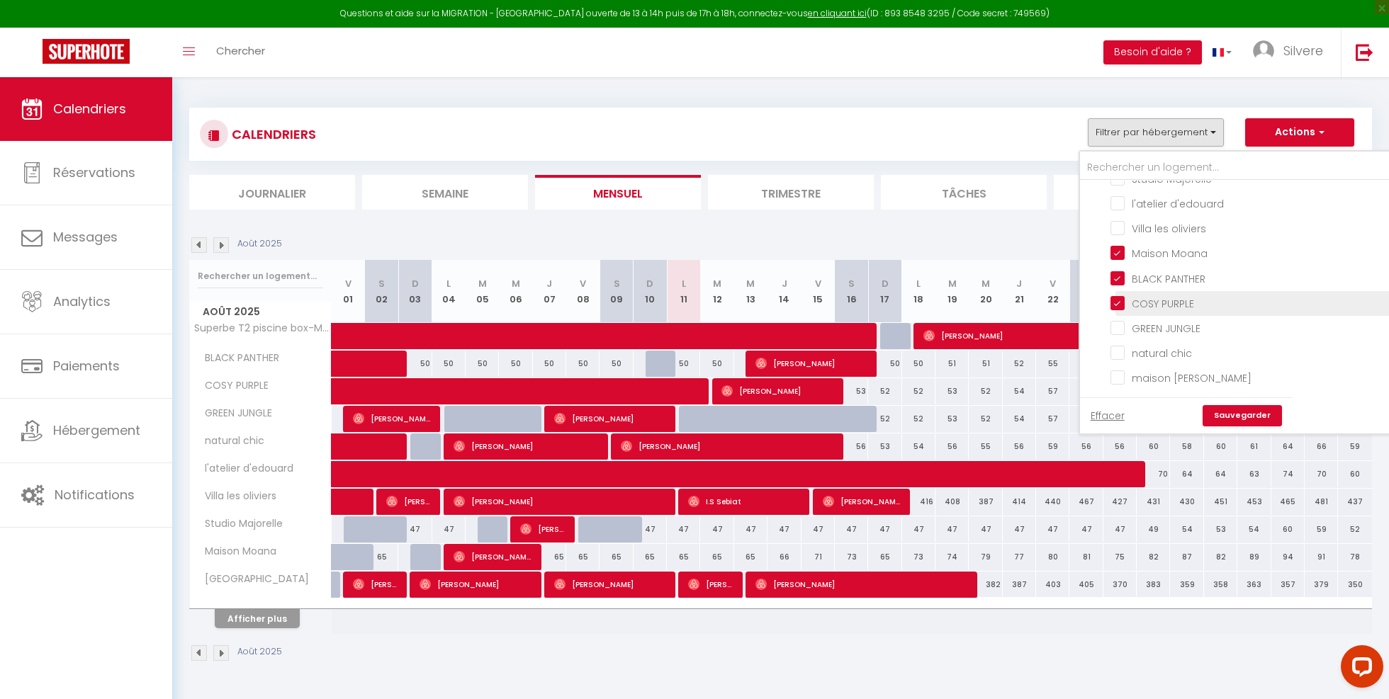
checkbox input "false"
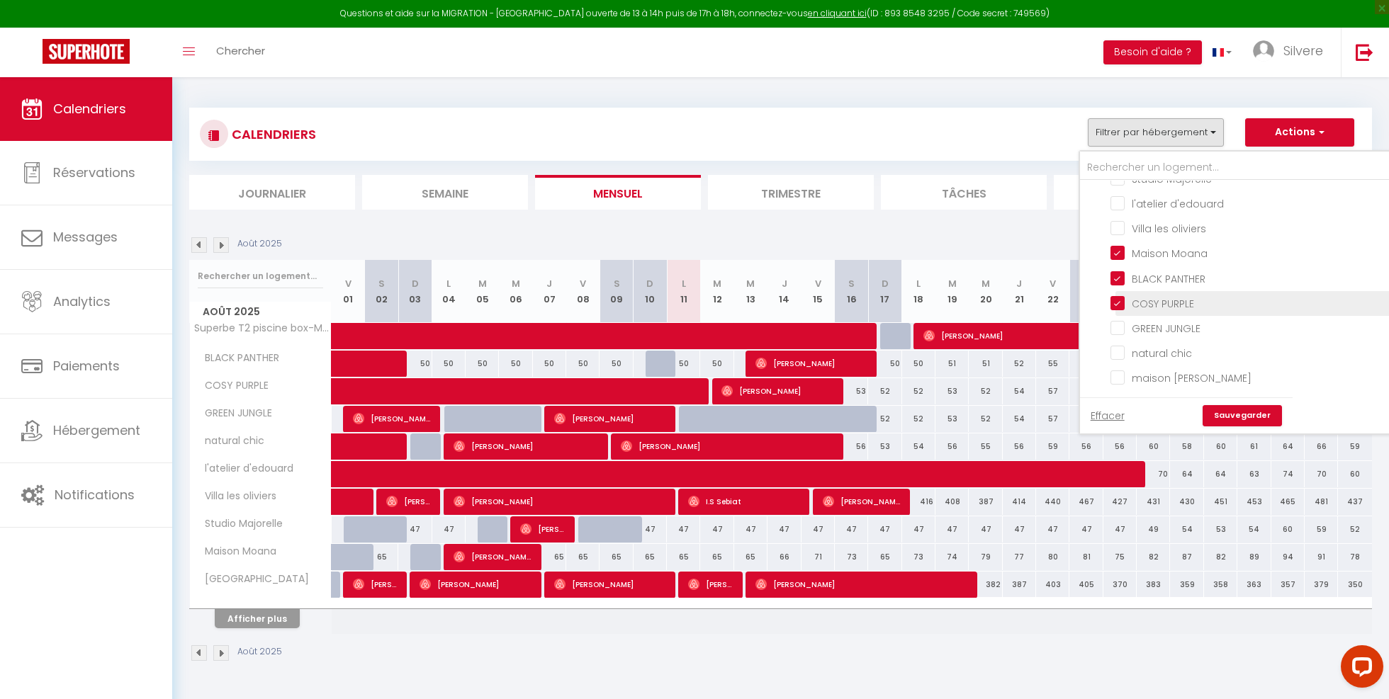
checkbox input "false"
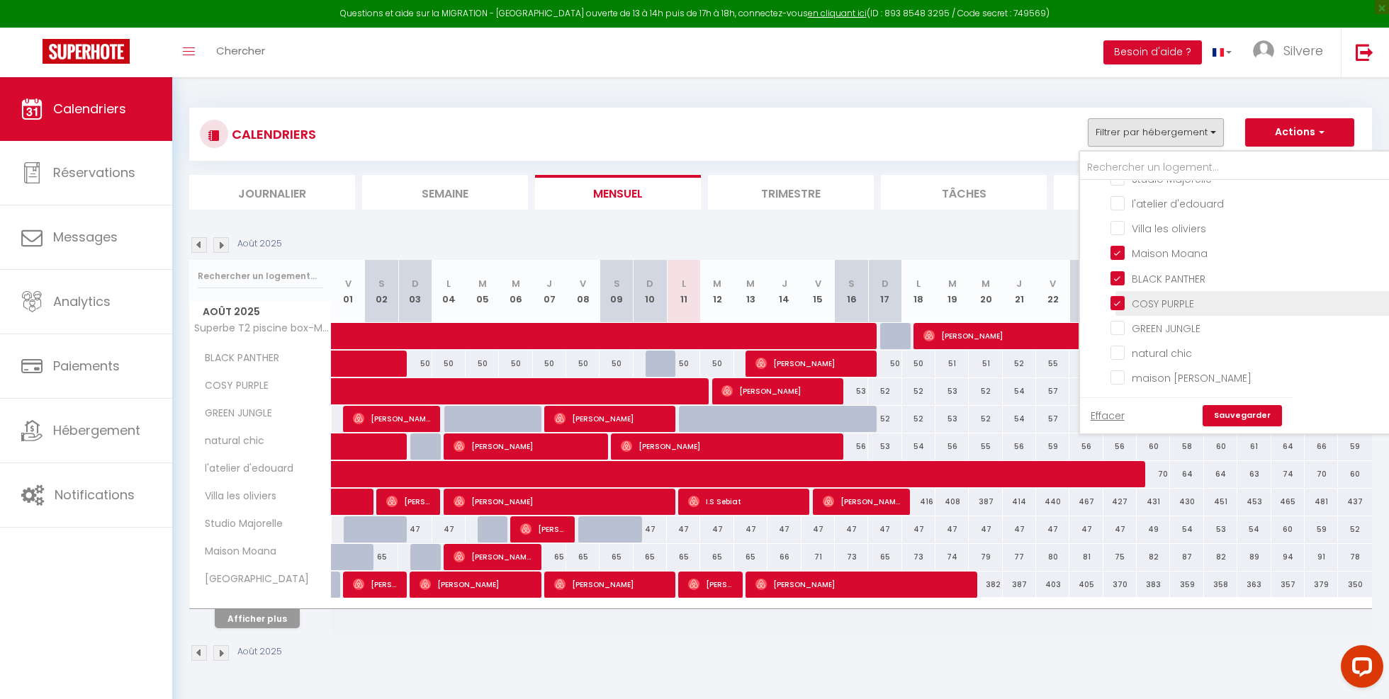
checkbox input "false"
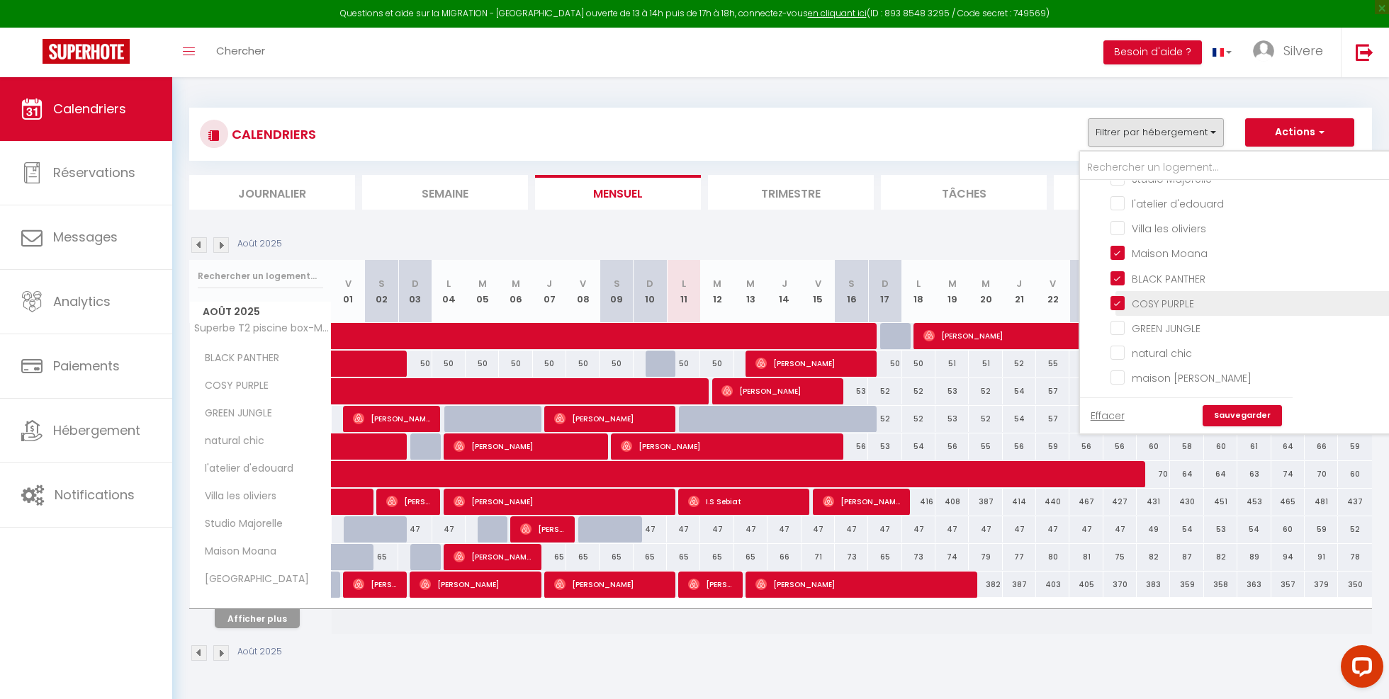
checkbox input "false"
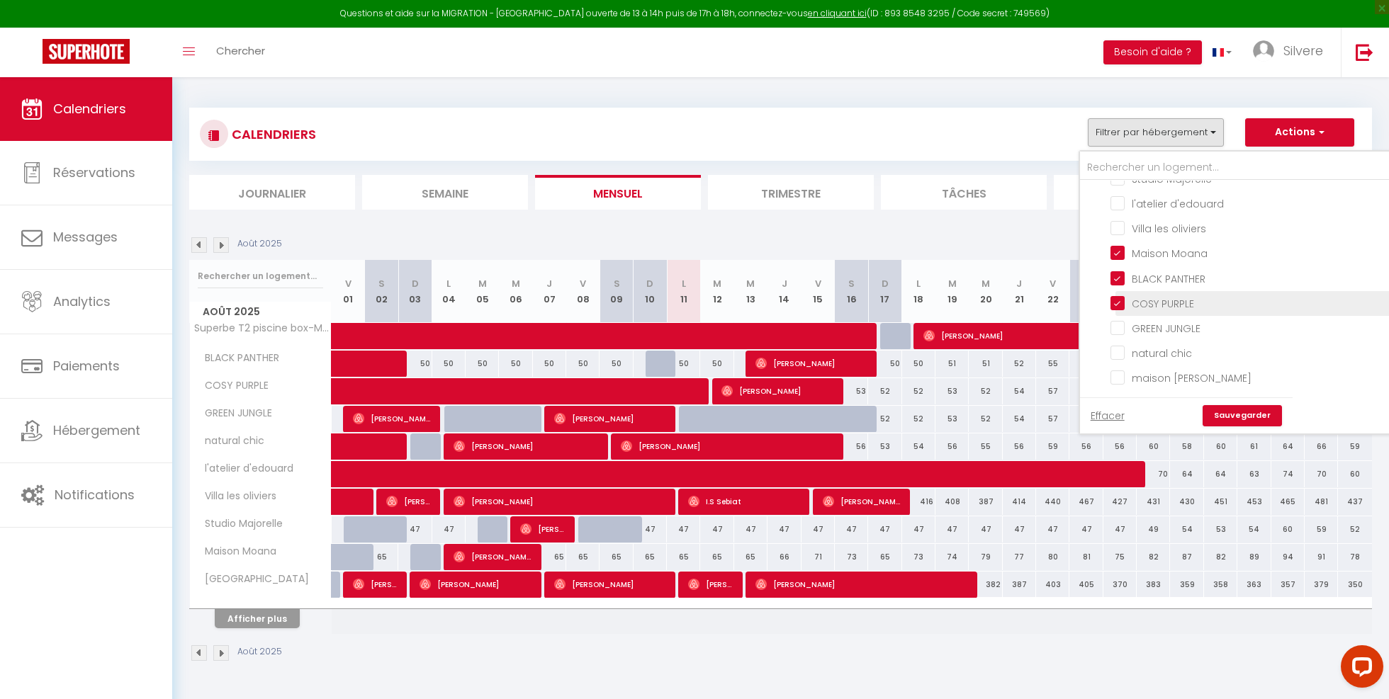
checkbox input "false"
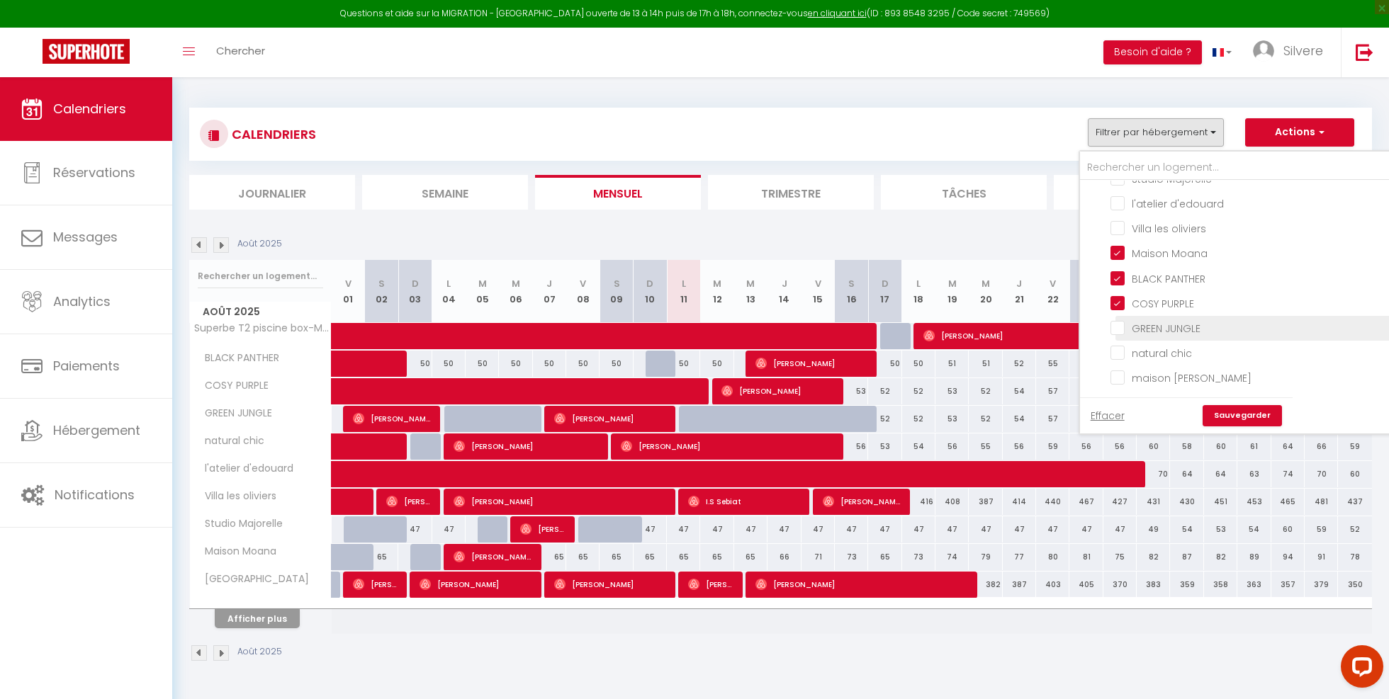
click at [1116, 329] on input "GREEN JUNGLE" at bounding box center [1305, 327] width 390 height 14
checkbox input "true"
checkbox input "false"
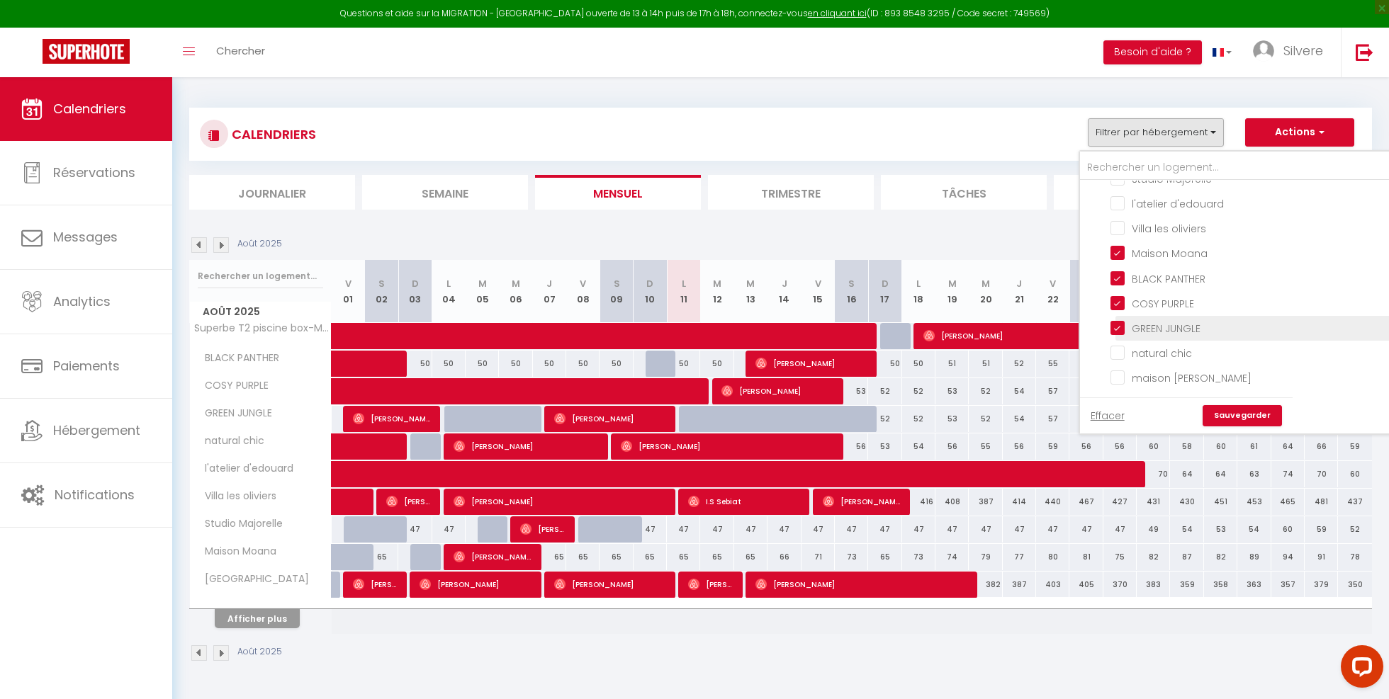
checkbox input "false"
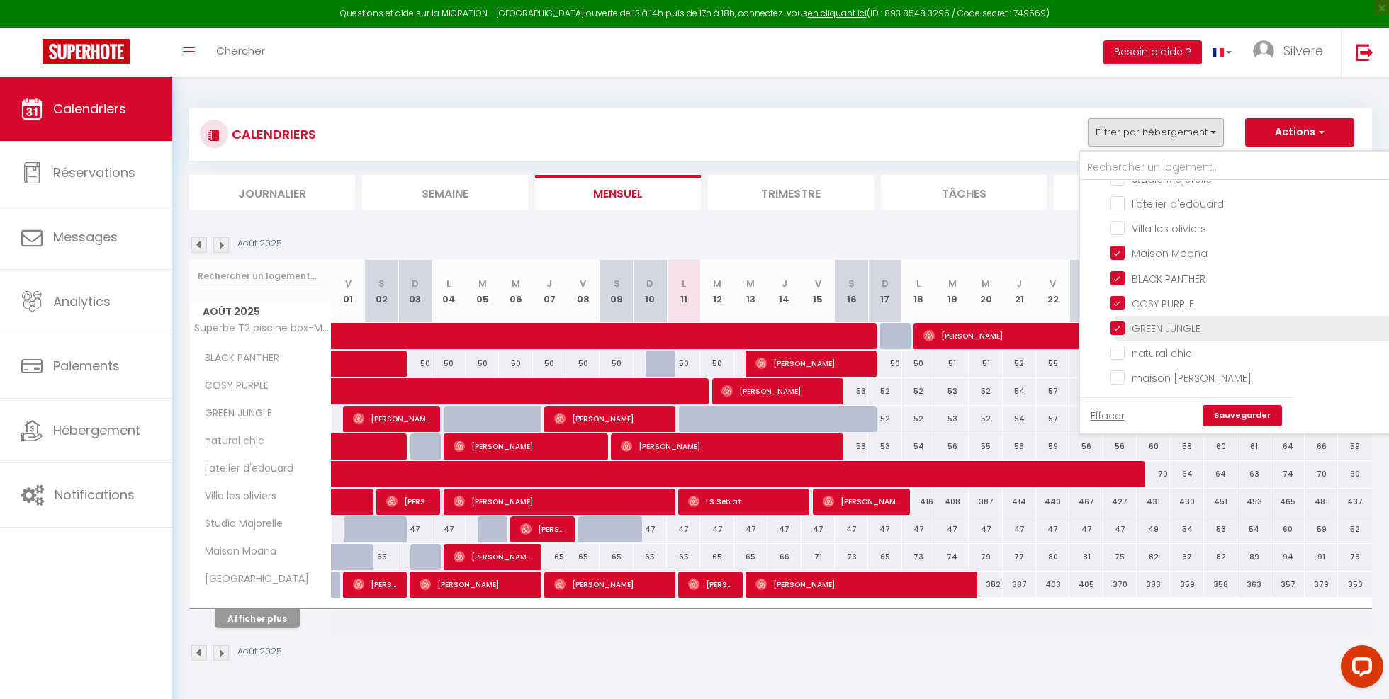
checkbox input "false"
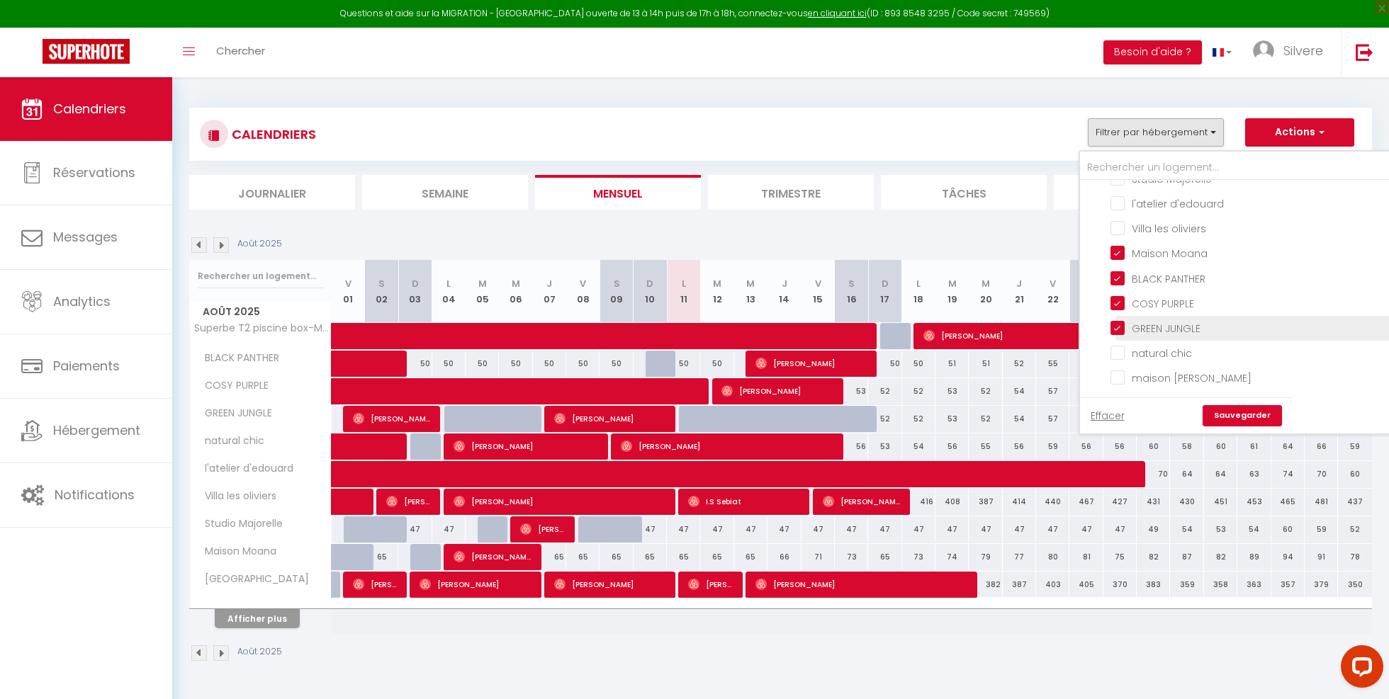
checkbox input "false"
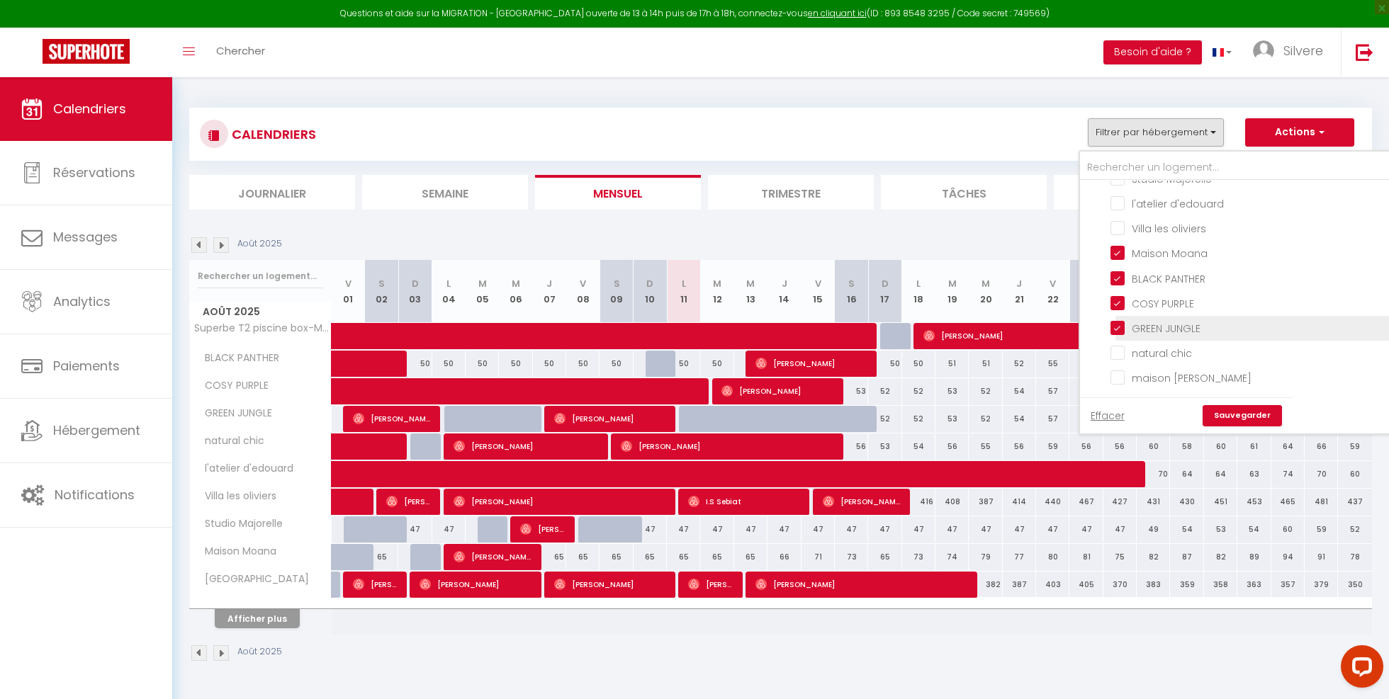
checkbox input "false"
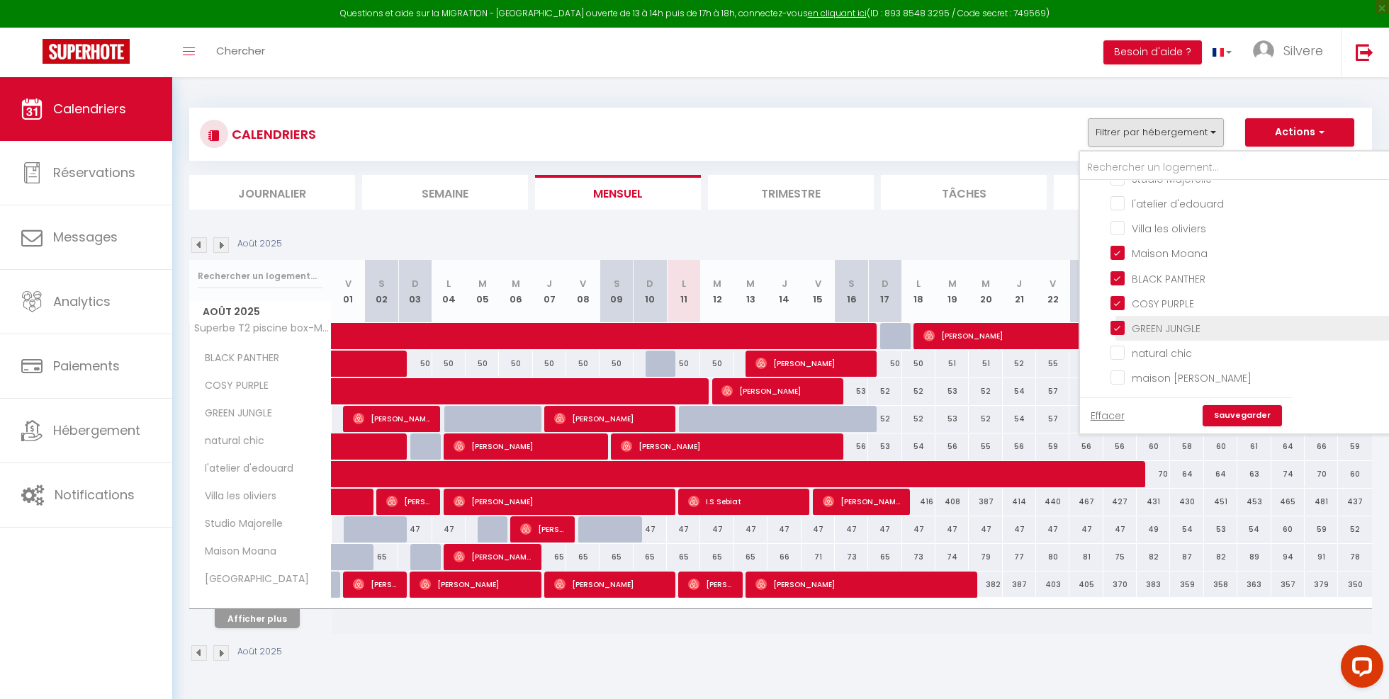
checkbox input "false"
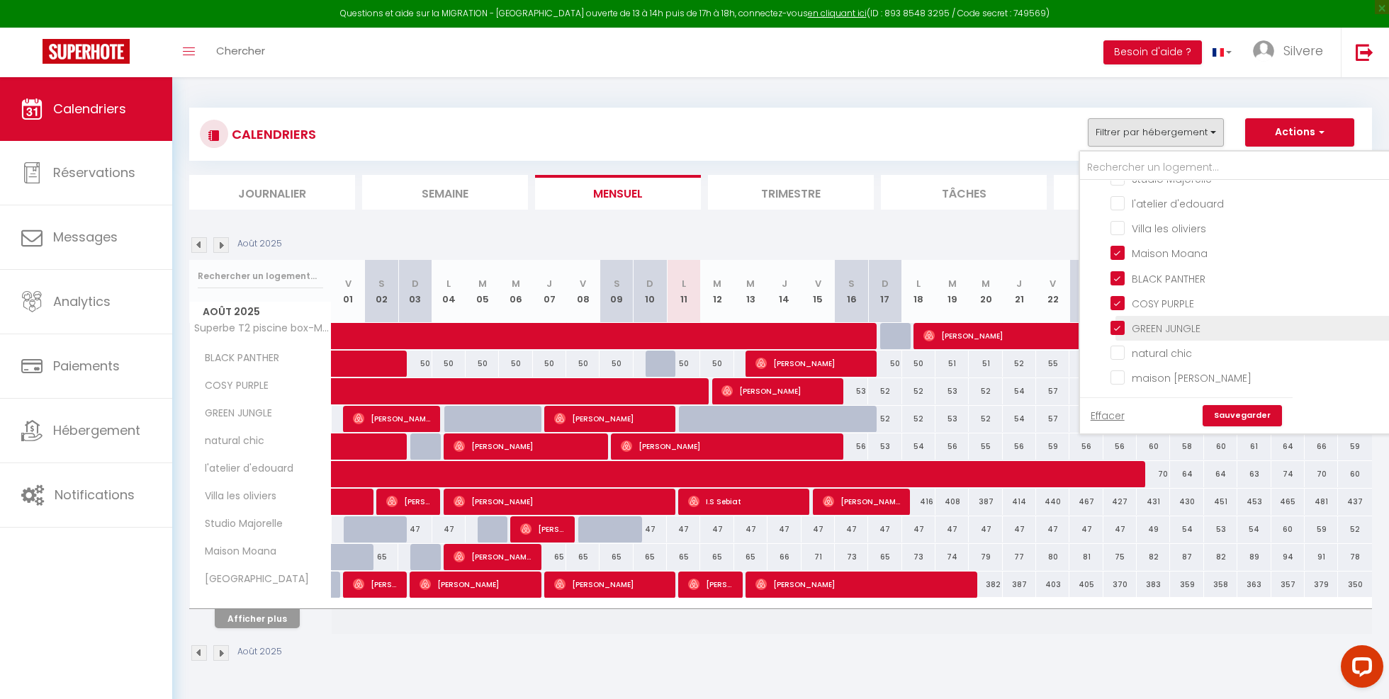
checkbox input "false"
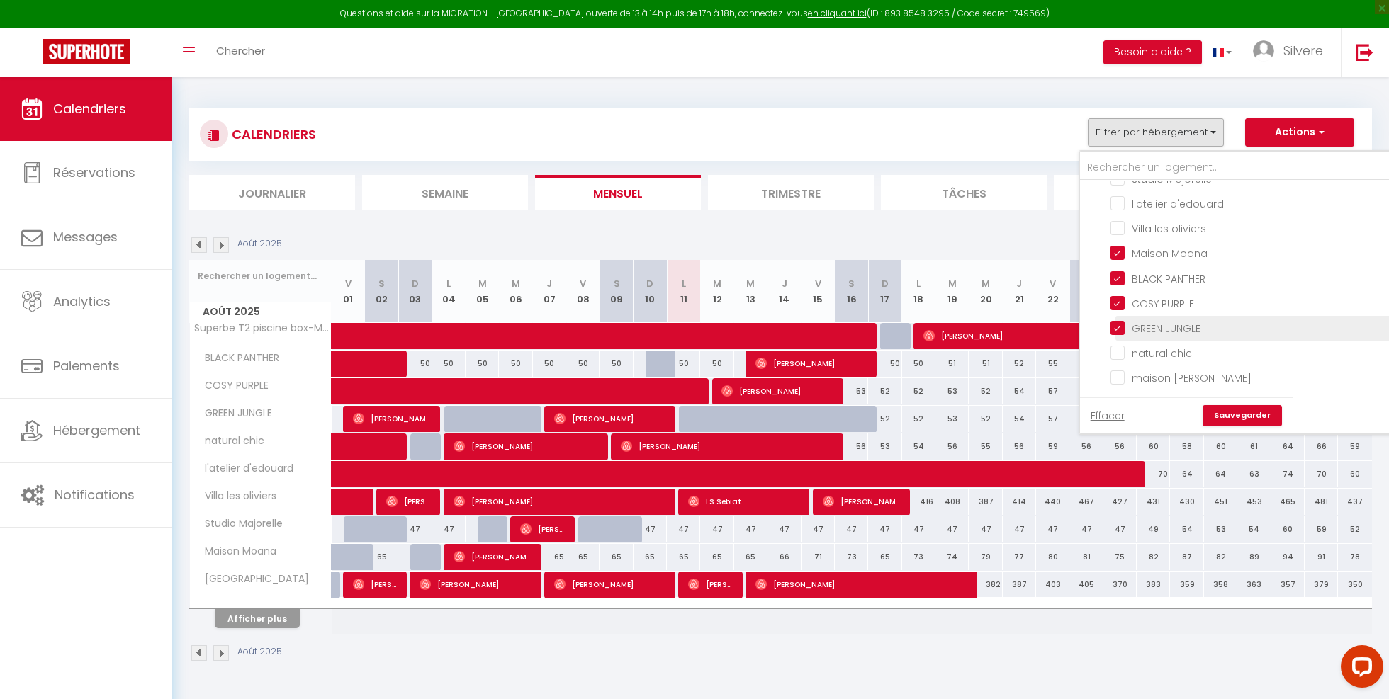
checkbox input "false"
click at [1120, 363] on li "natural chic" at bounding box center [1310, 353] width 390 height 25
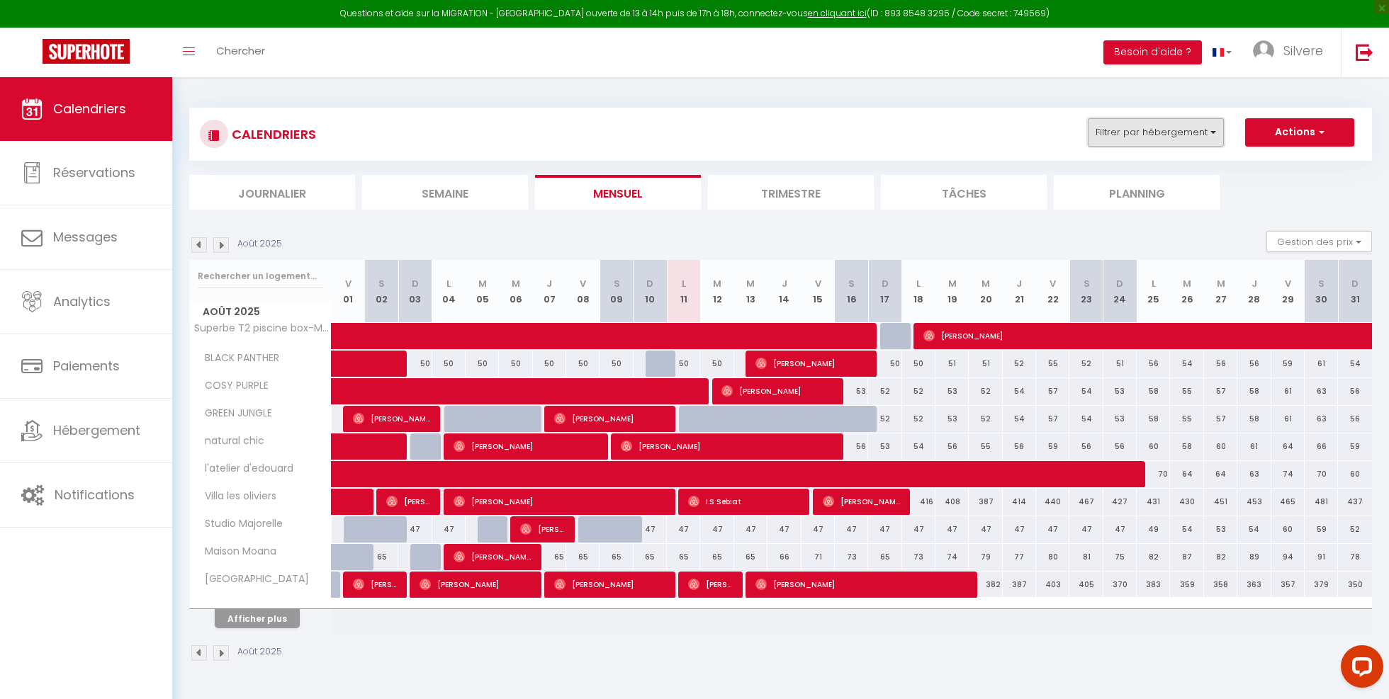
click at [1162, 130] on button "Filtrer par hébergement" at bounding box center [1156, 132] width 136 height 28
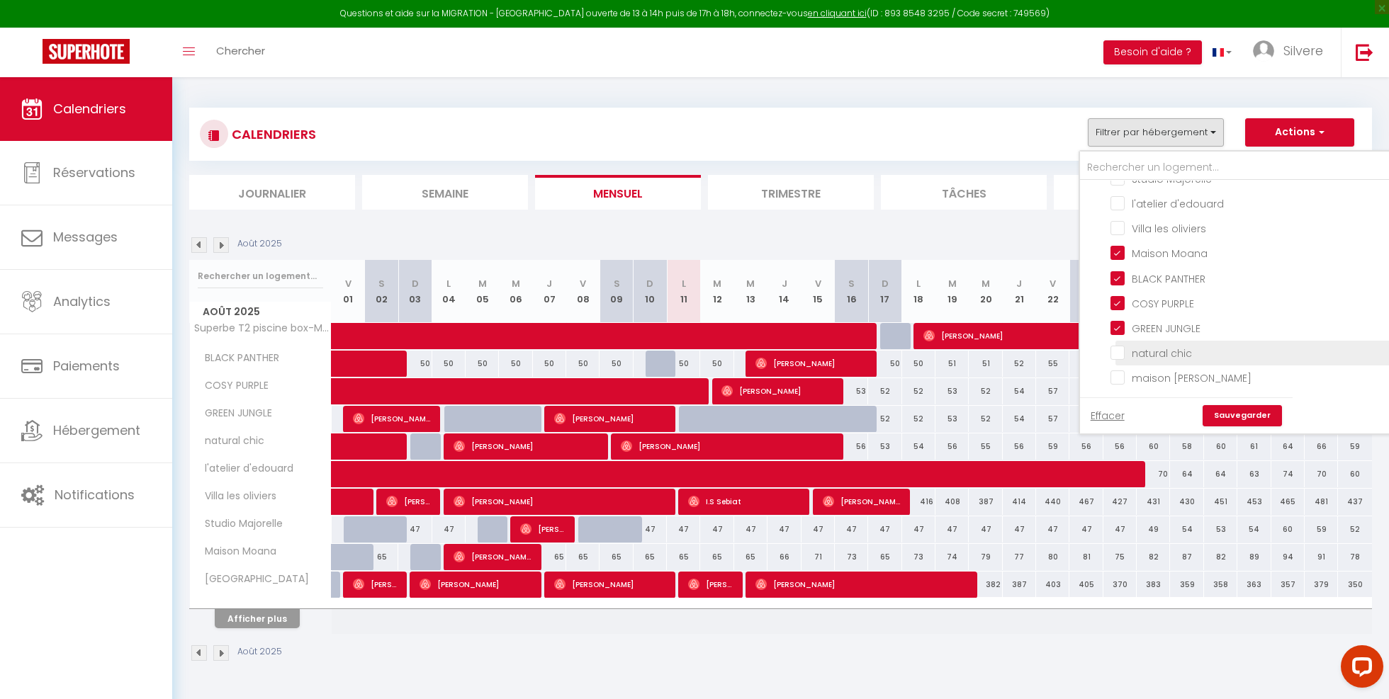
click at [1117, 354] on input "natural chic" at bounding box center [1305, 352] width 390 height 14
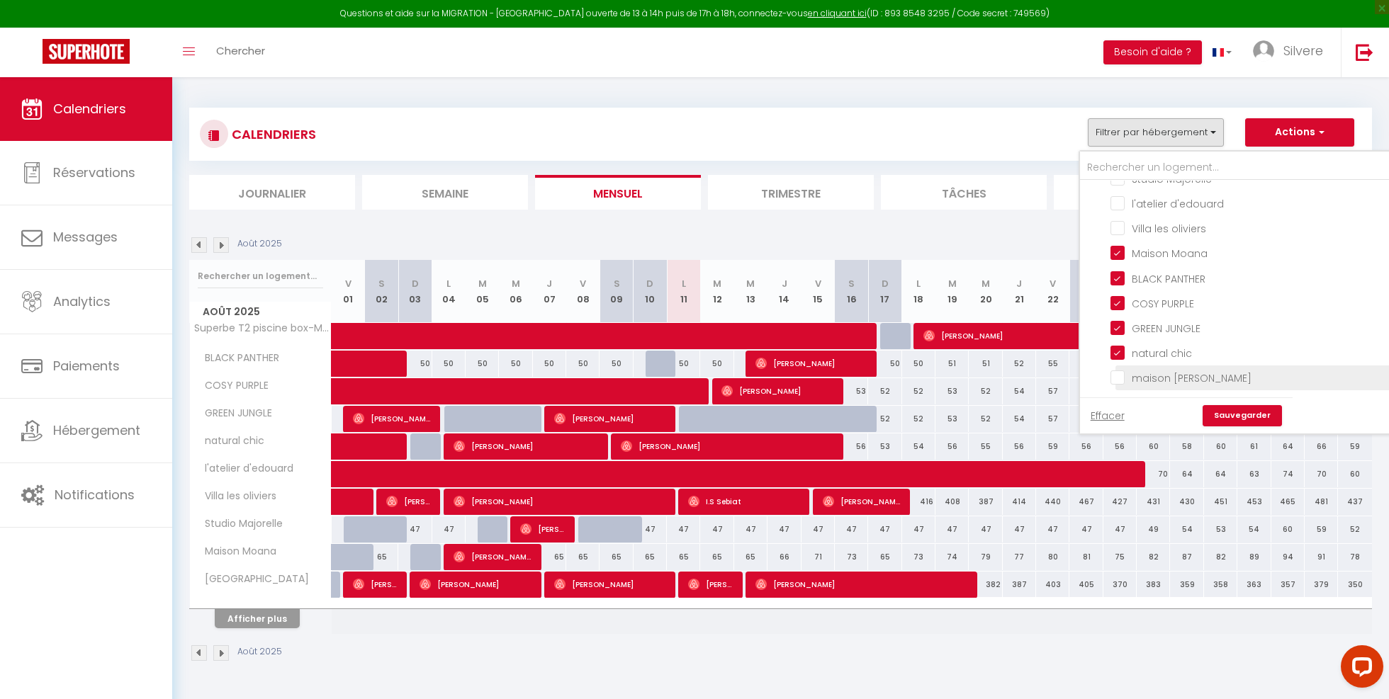
click at [1120, 383] on input "maison [PERSON_NAME]" at bounding box center [1305, 377] width 390 height 14
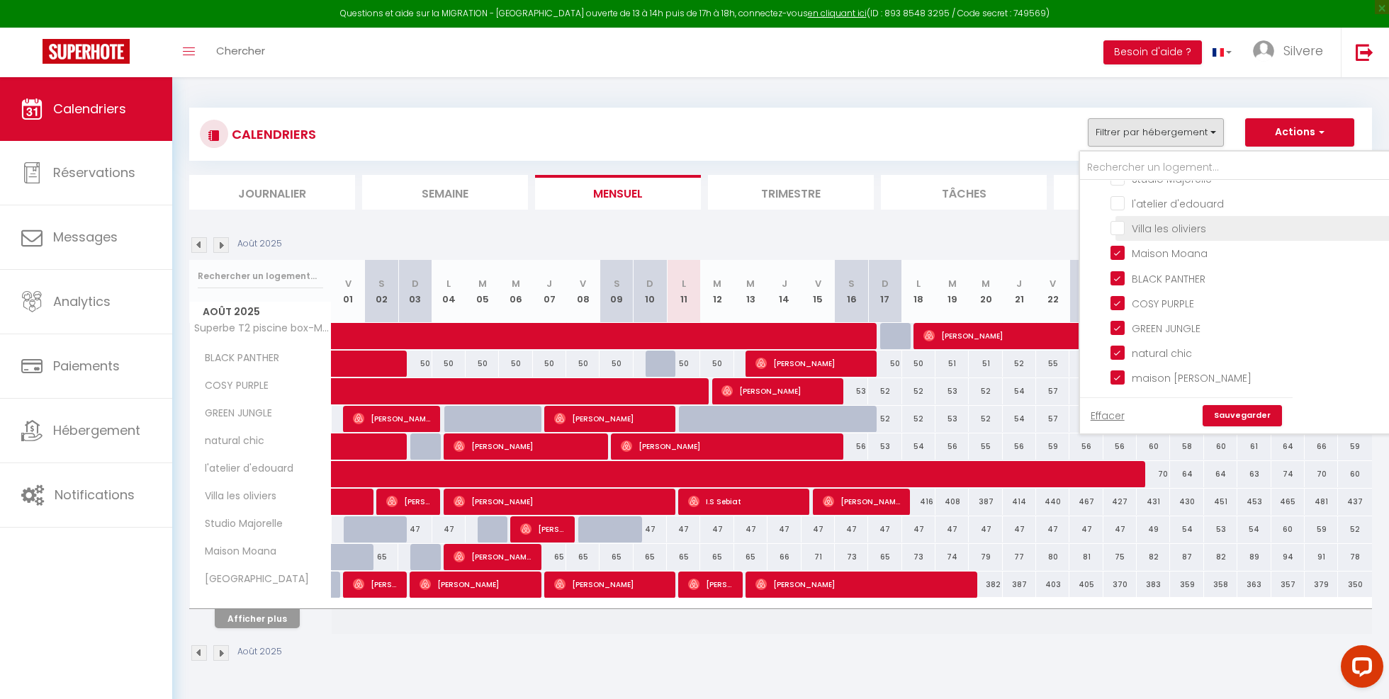
click at [1119, 235] on input "Villa les oliviers" at bounding box center [1305, 227] width 390 height 14
click at [1249, 412] on link "Sauvegarder" at bounding box center [1241, 415] width 79 height 21
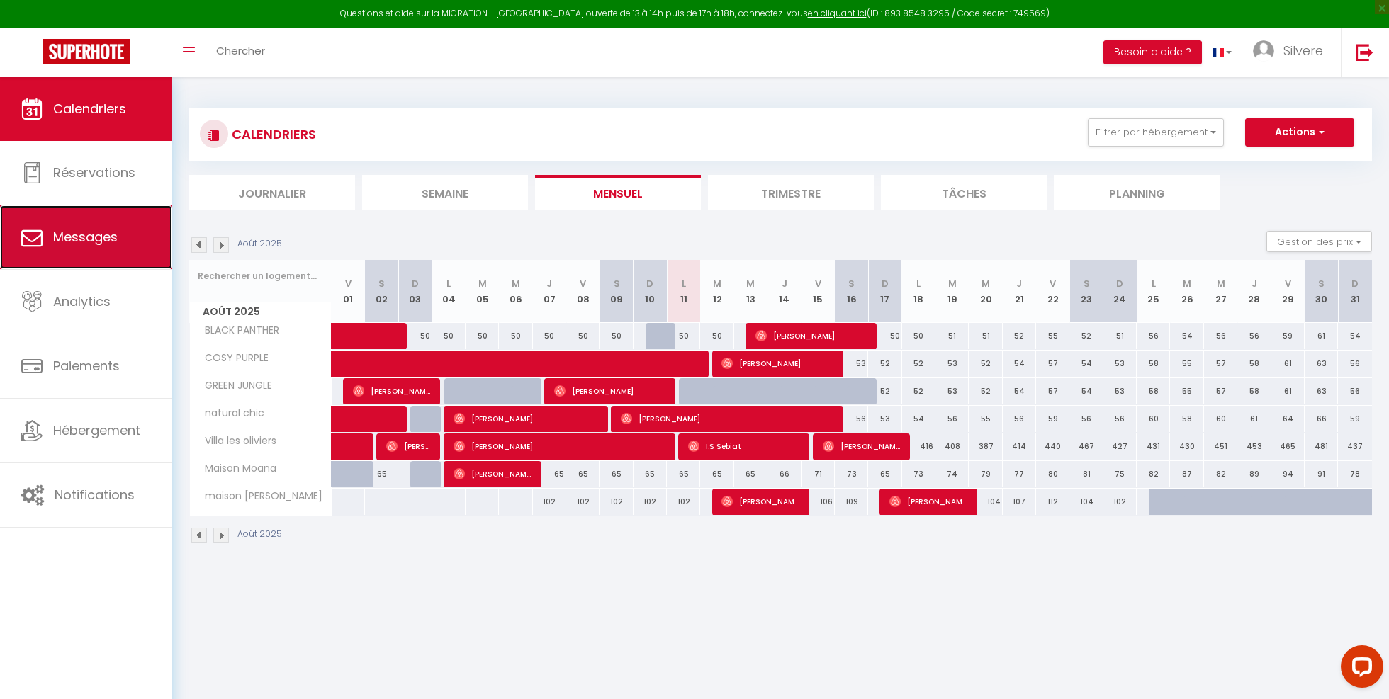
click at [64, 260] on link "Messages" at bounding box center [86, 237] width 172 height 64
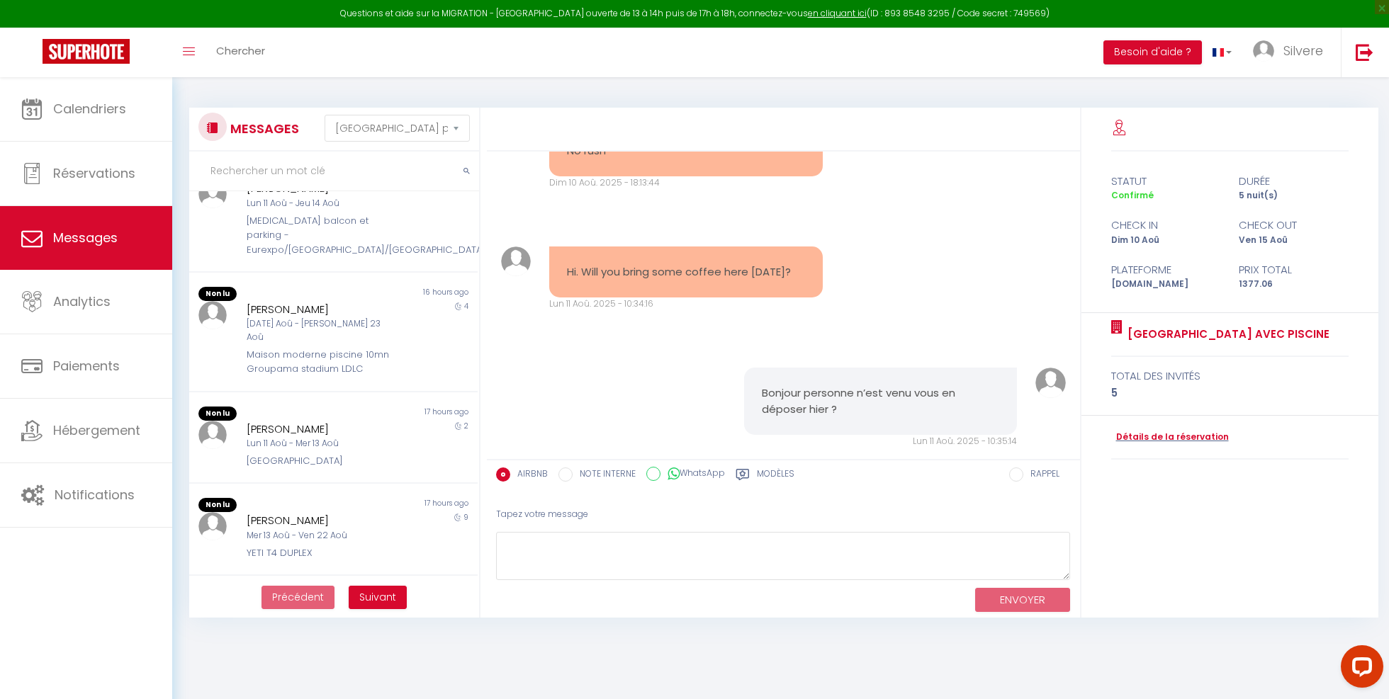
scroll to position [77, 0]
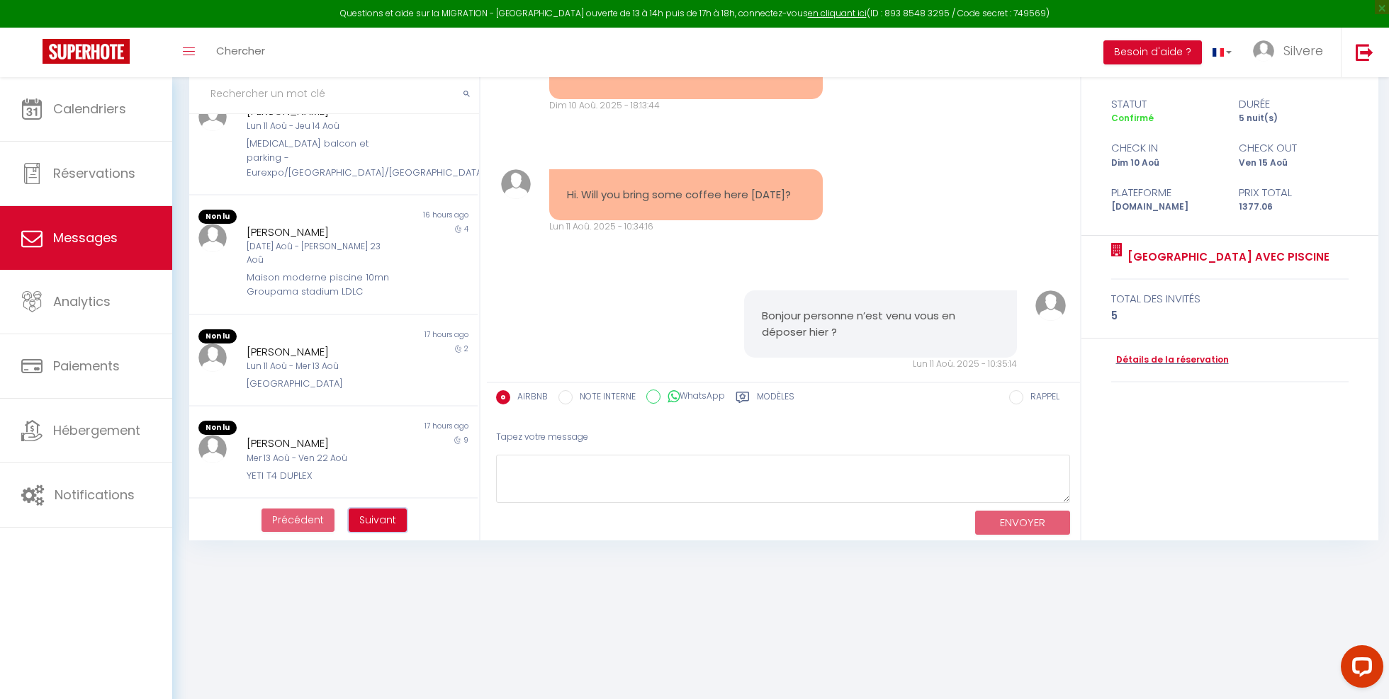
click at [375, 513] on span "Suivant" at bounding box center [377, 520] width 37 height 14
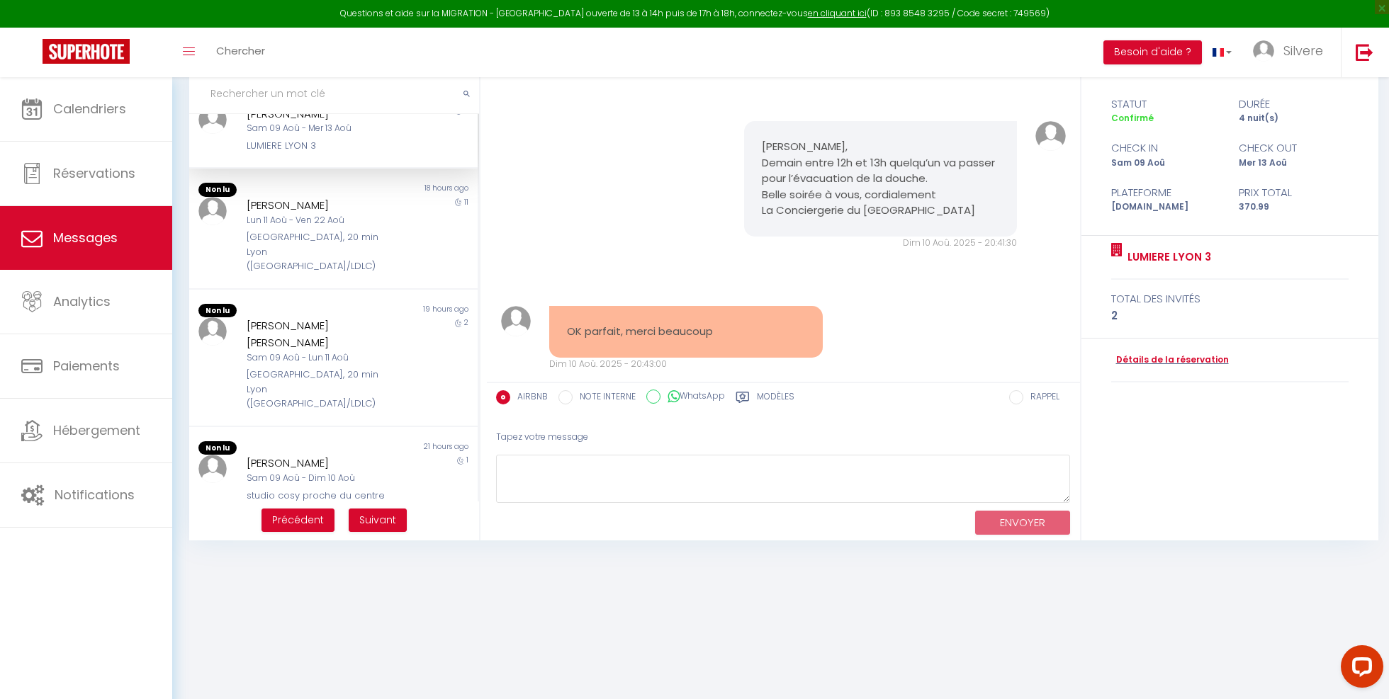
scroll to position [0, 0]
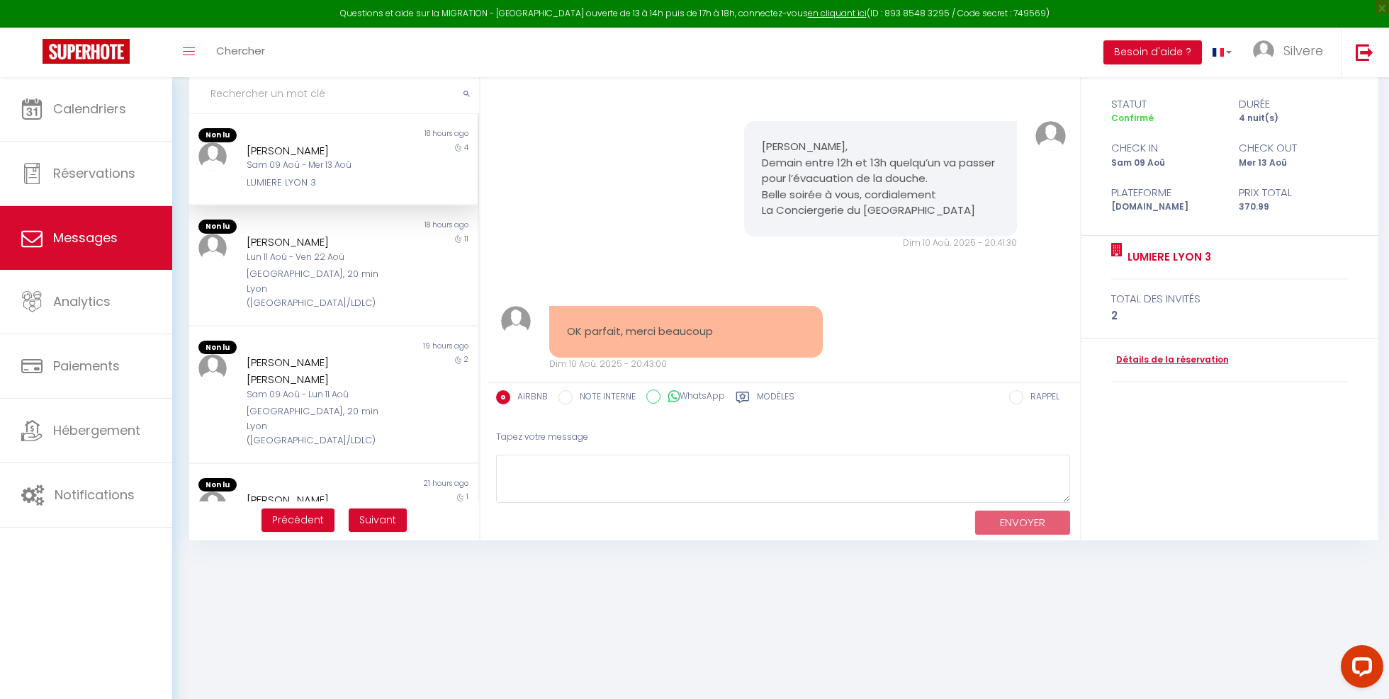
click at [346, 92] on input "text" at bounding box center [334, 94] width 290 height 40
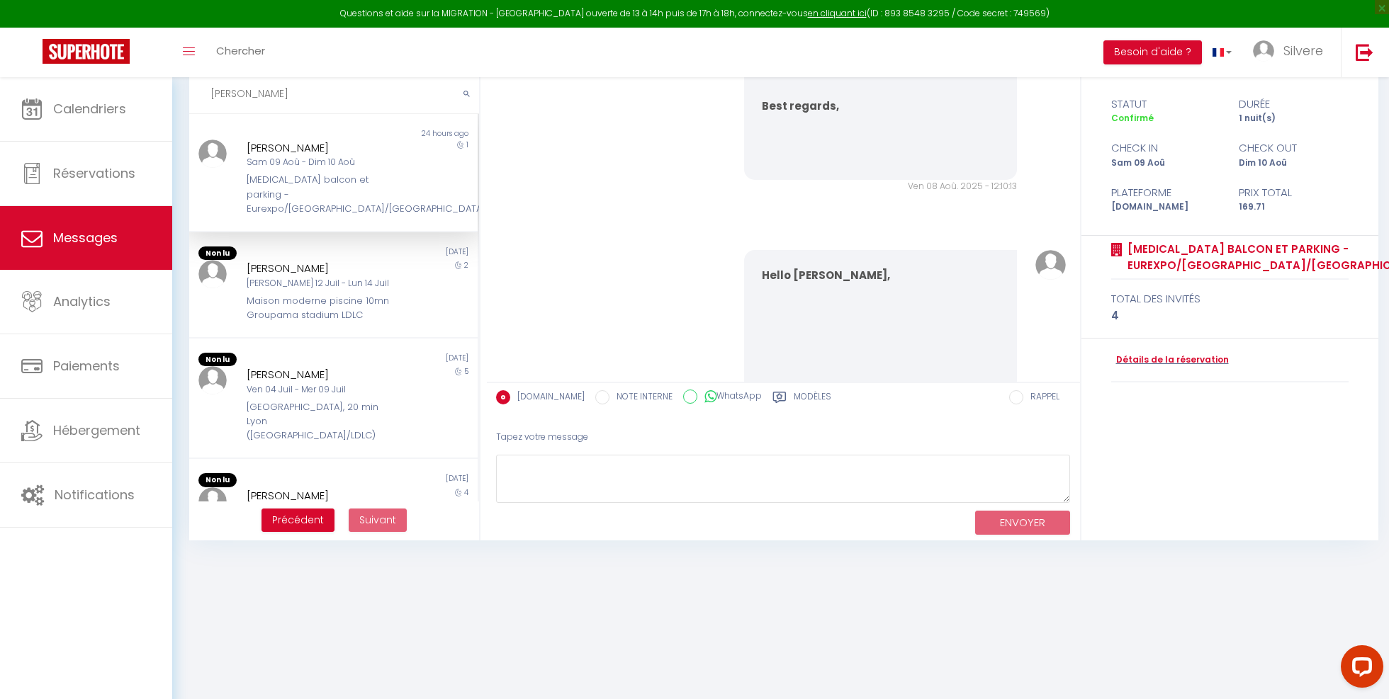
scroll to position [4884, 0]
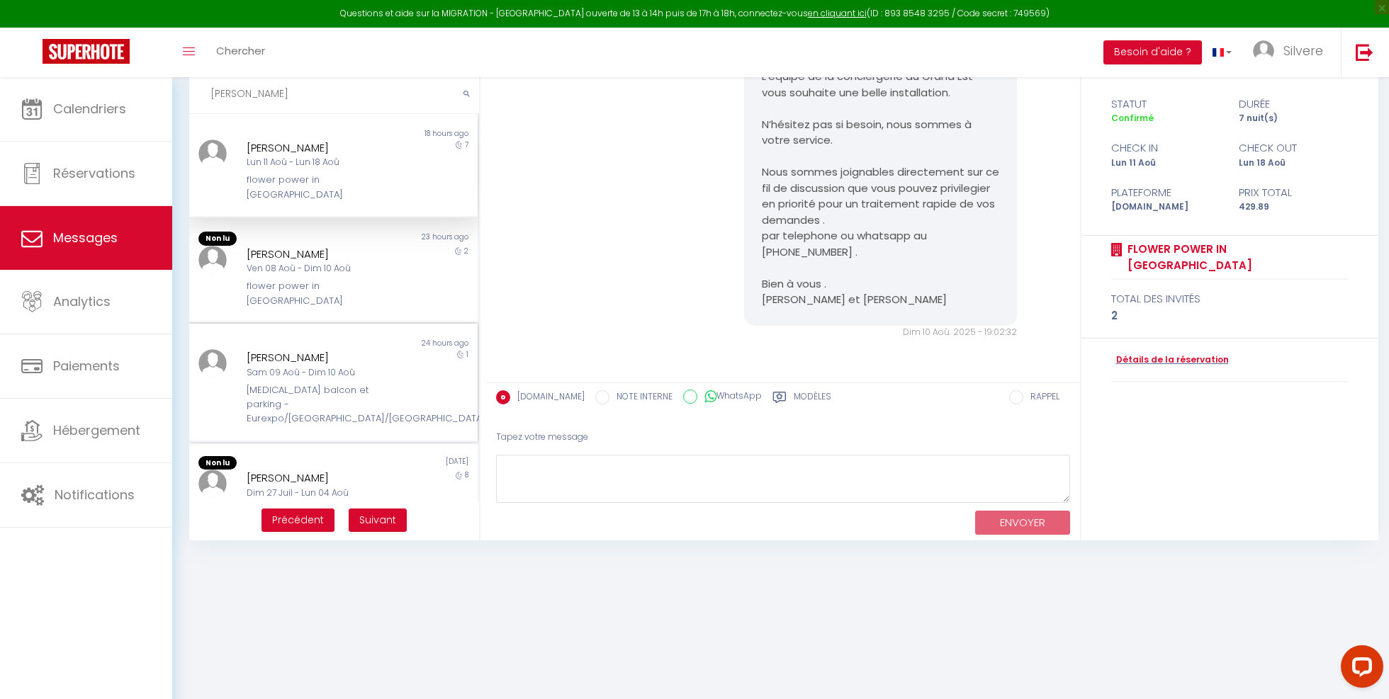
click at [342, 383] on div "[MEDICAL_DATA] balcon et parking - Eurexpo/[GEOGRAPHIC_DATA]/[GEOGRAPHIC_DATA]/…" at bounding box center [321, 404] width 149 height 43
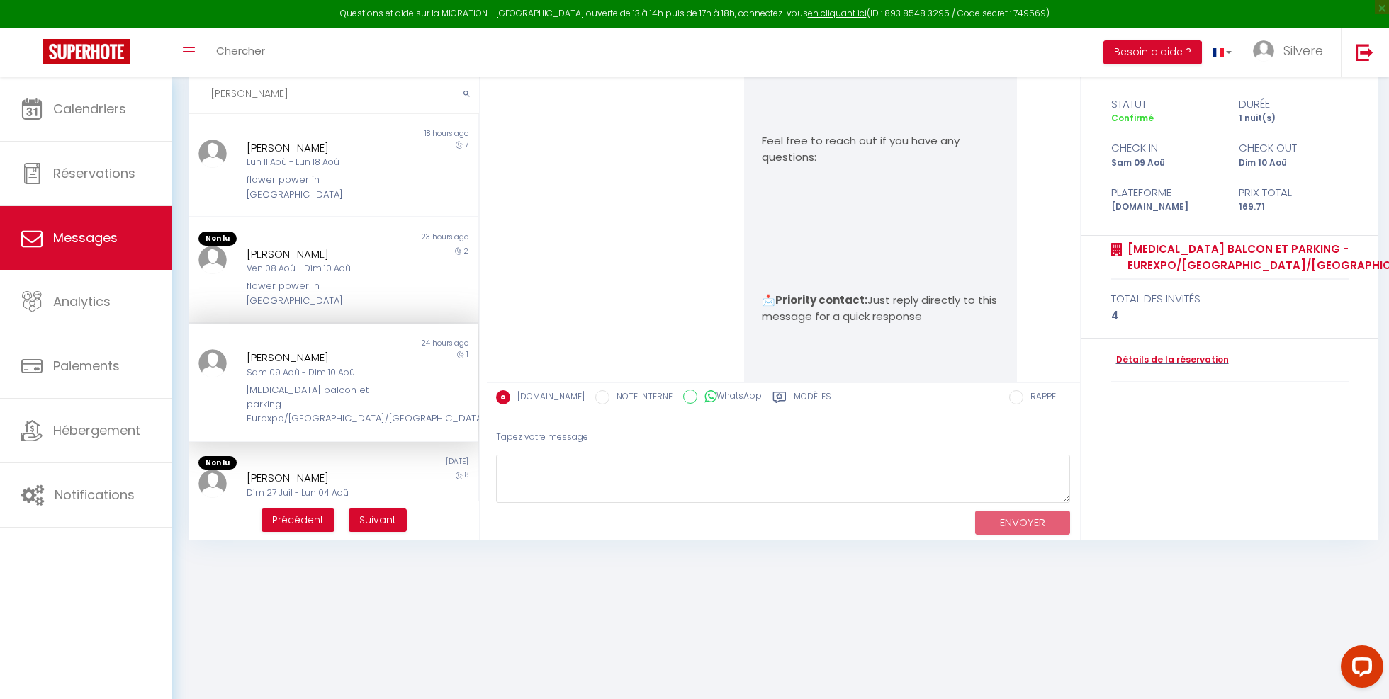
scroll to position [5531, 0]
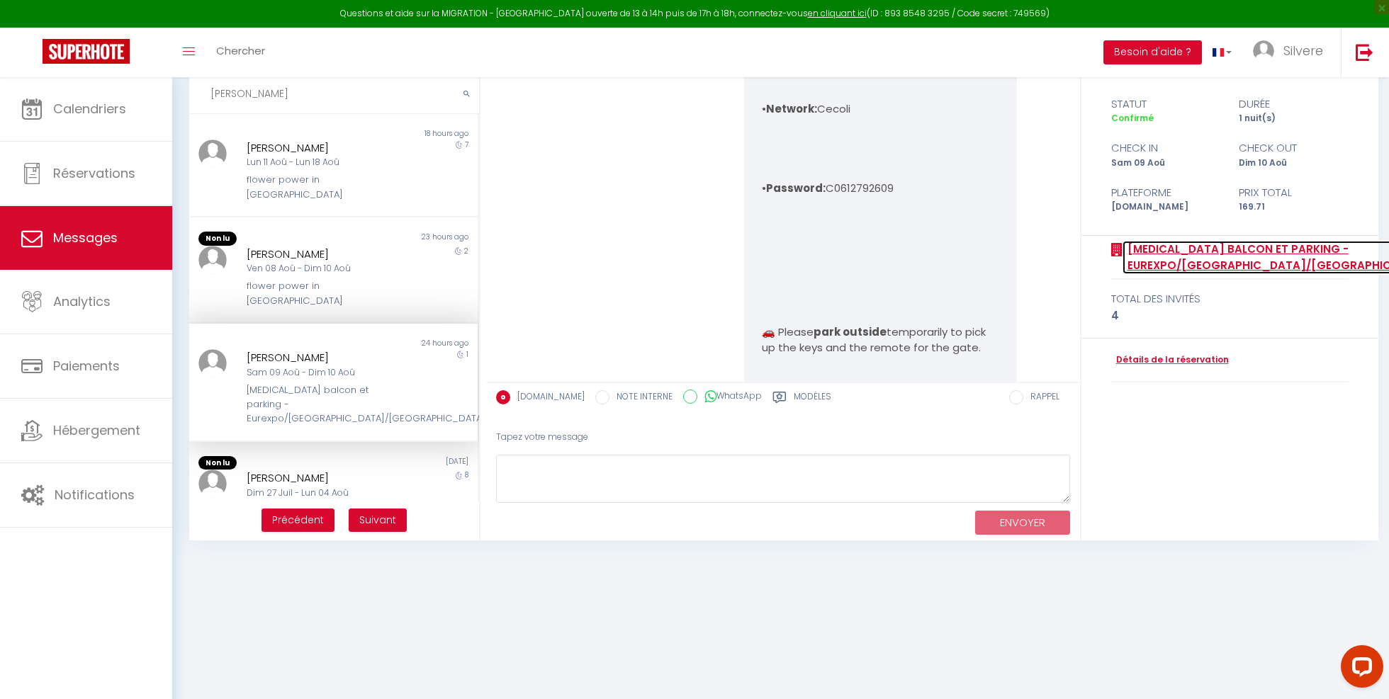
click at [1266, 262] on link "[MEDICAL_DATA] balcon et parking - Eurexpo/[GEOGRAPHIC_DATA]/[GEOGRAPHIC_DATA]/…" at bounding box center [1343, 257] width 443 height 33
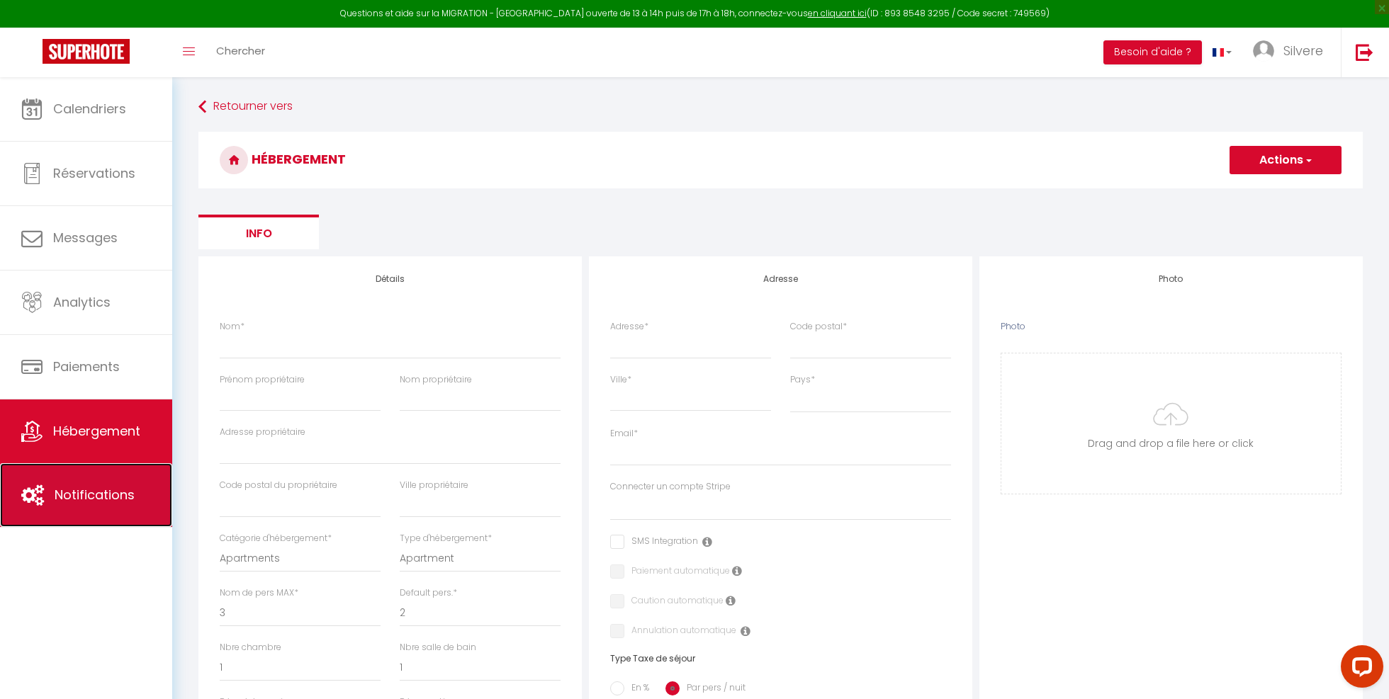
click at [62, 498] on span "Notifications" at bounding box center [95, 495] width 80 height 18
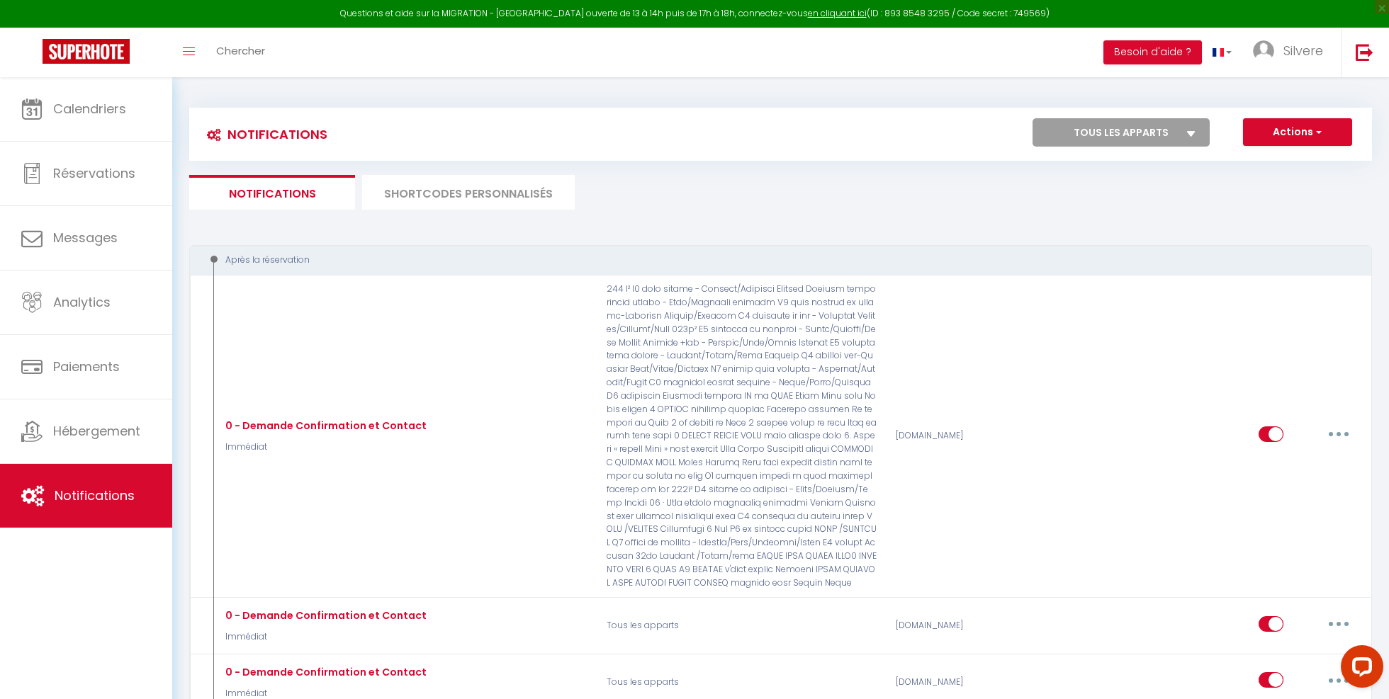
click at [1139, 144] on select "Tous les apparts Superbe T2 piscine box-Meyzieu Gare/[GEOGRAPHIC_DATA]/[GEOGRAP…" at bounding box center [1120, 132] width 177 height 28
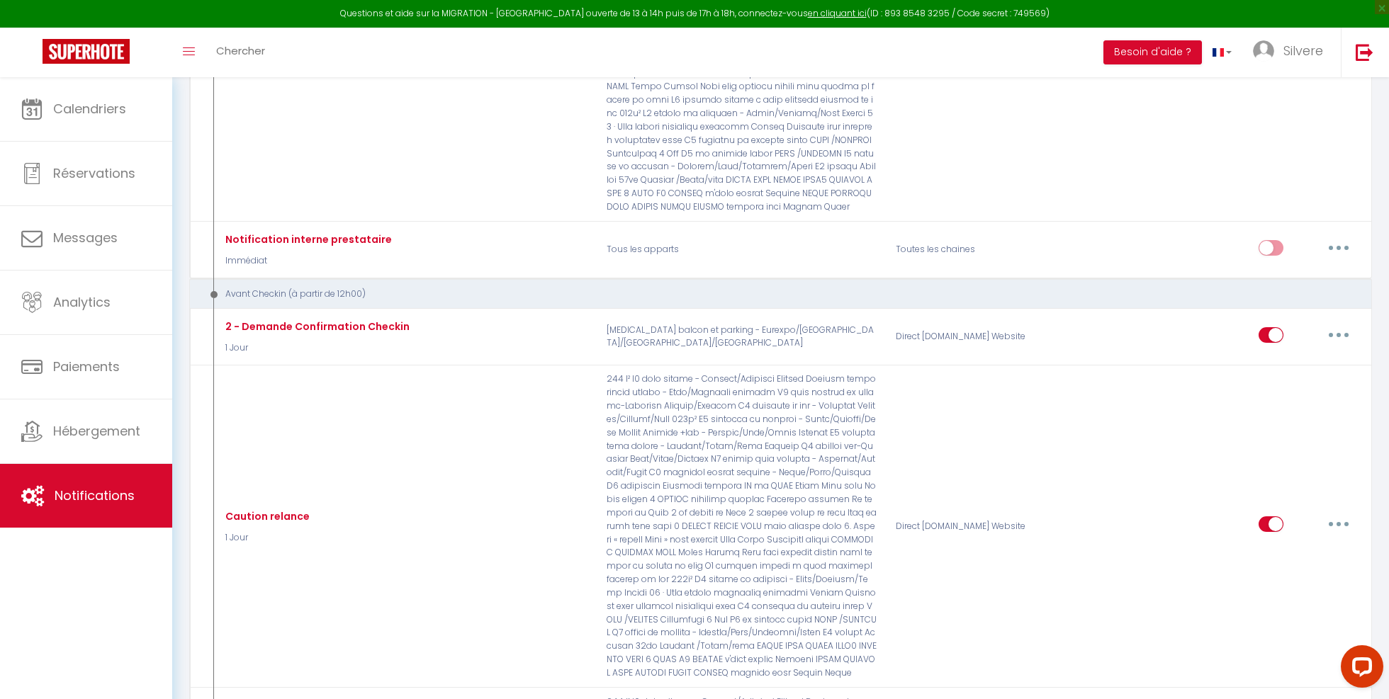
scroll to position [689, 0]
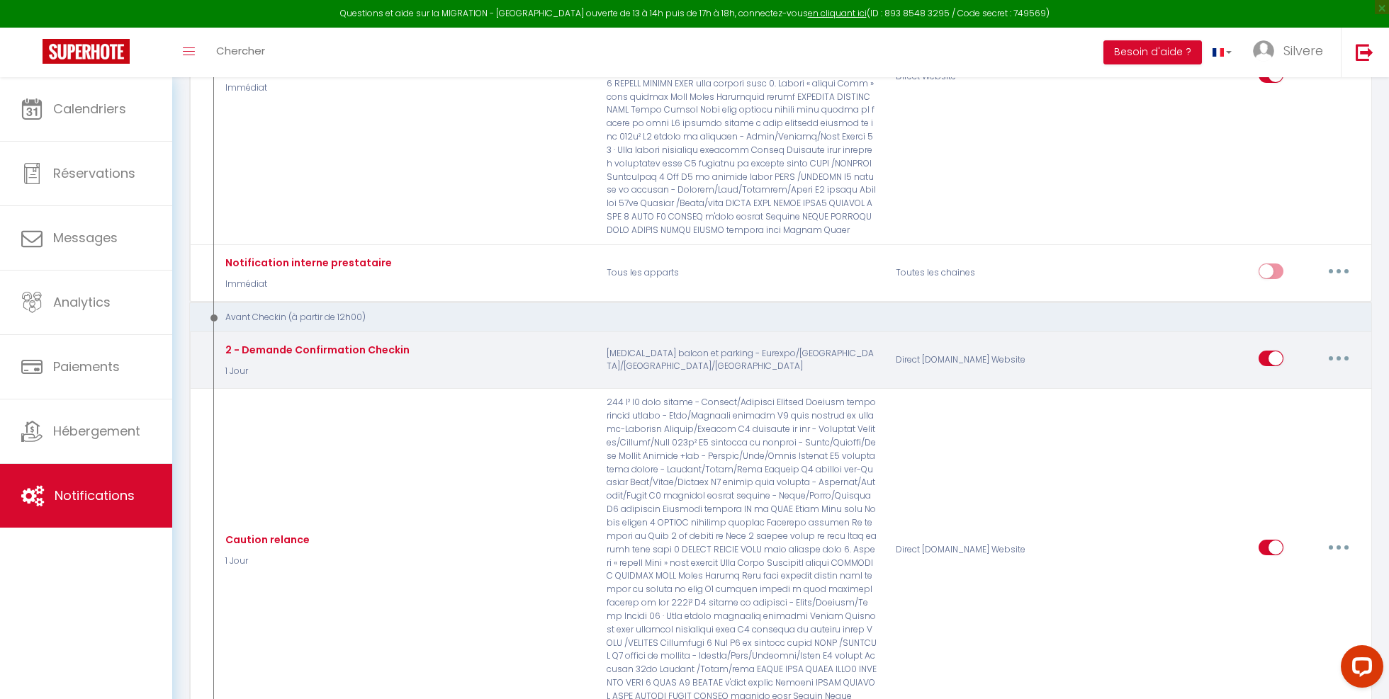
click at [1338, 352] on button "button" at bounding box center [1339, 358] width 40 height 23
click at [1300, 384] on link "Editer" at bounding box center [1301, 390] width 105 height 24
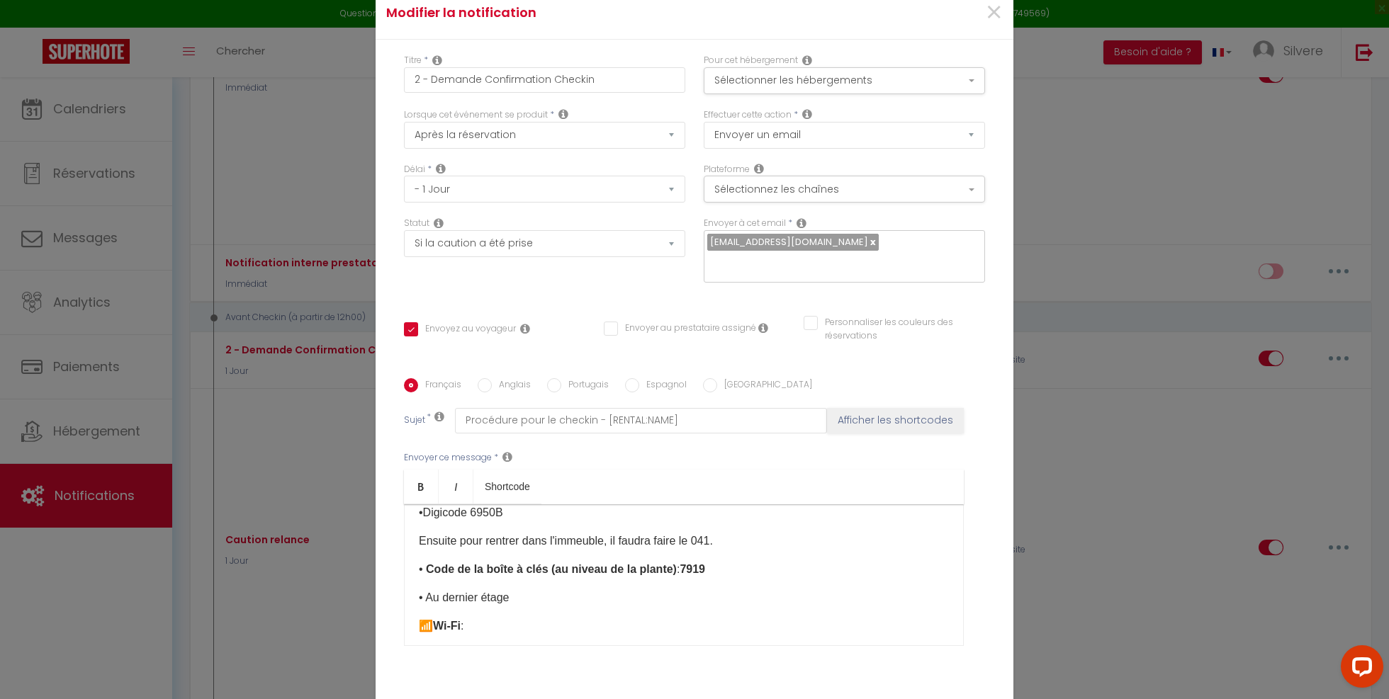
scroll to position [320, 0]
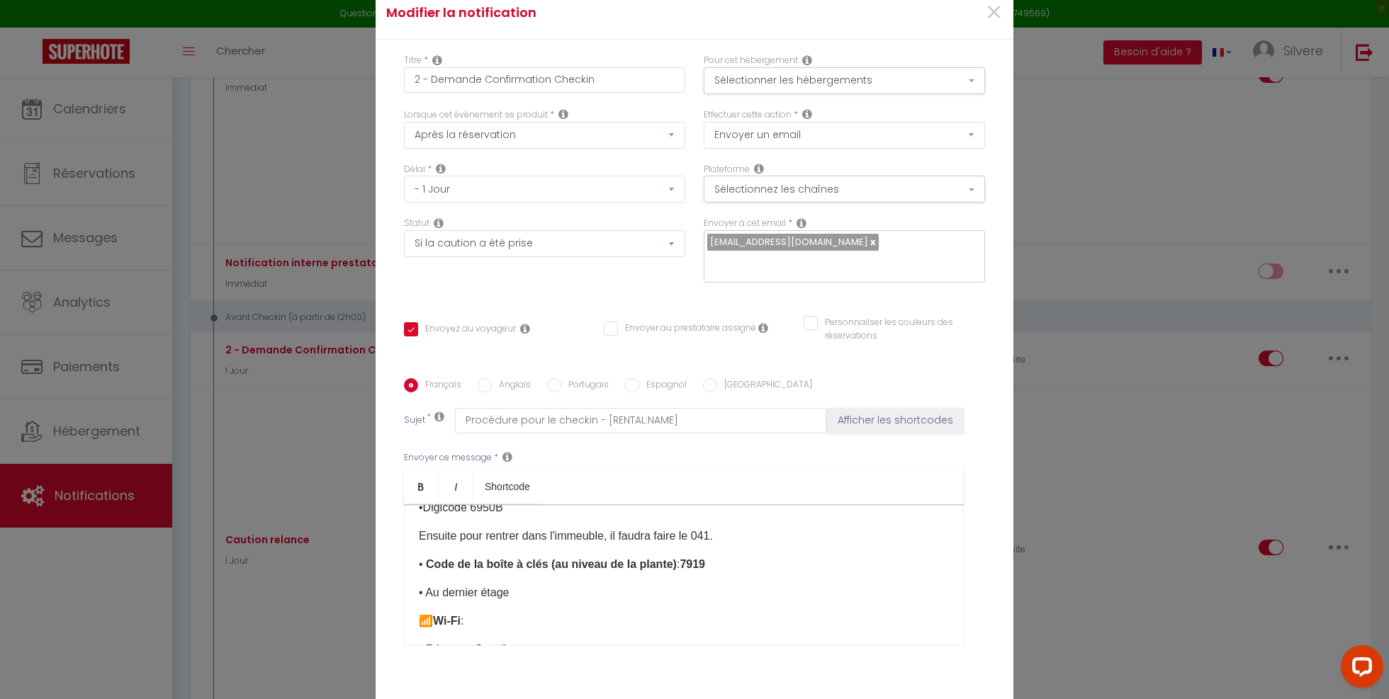
click at [488, 381] on input "Anglais" at bounding box center [485, 385] width 14 height 14
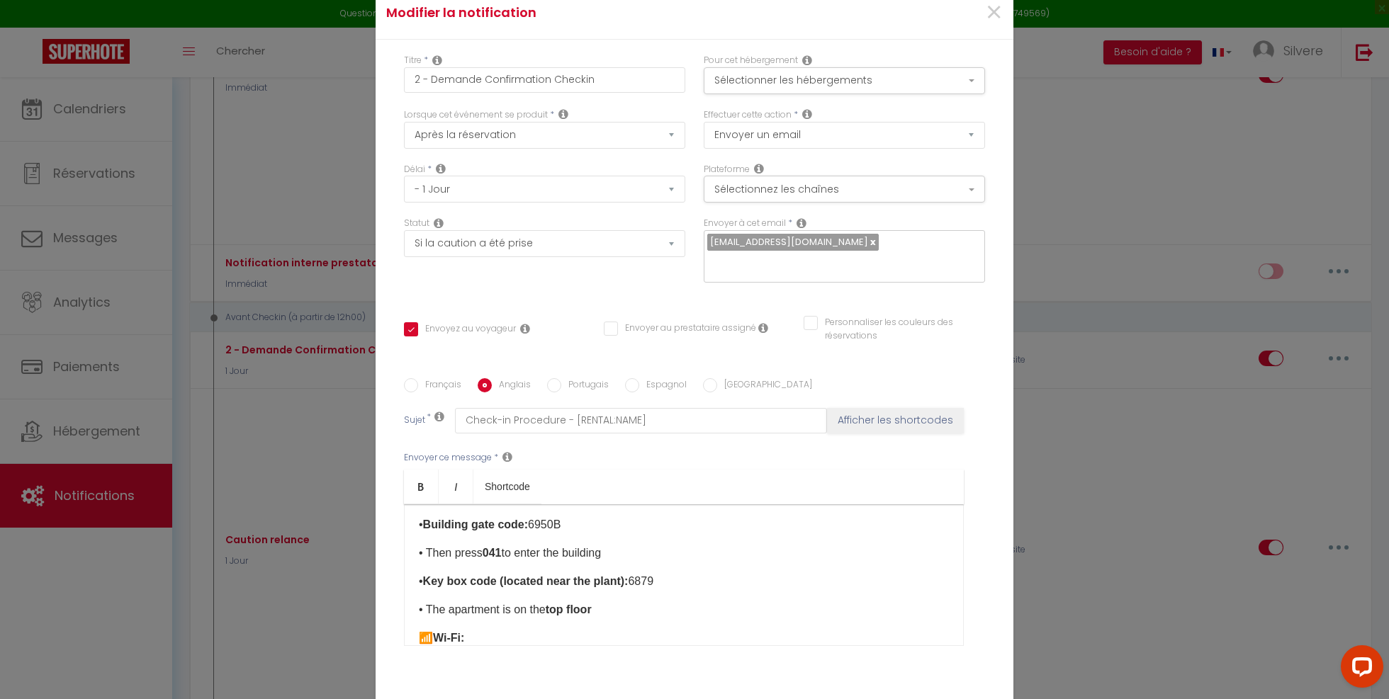
scroll to position [295, 0]
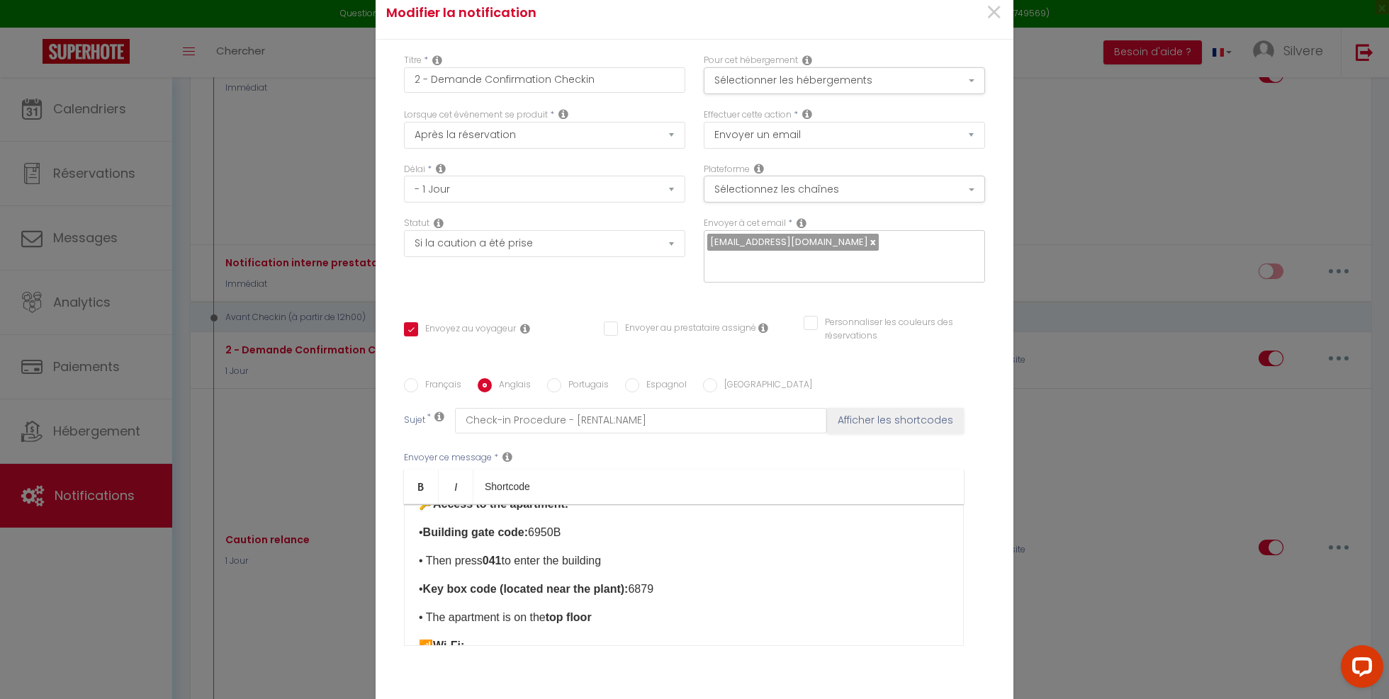
click at [646, 589] on span "6879" at bounding box center [641, 589] width 26 height 12
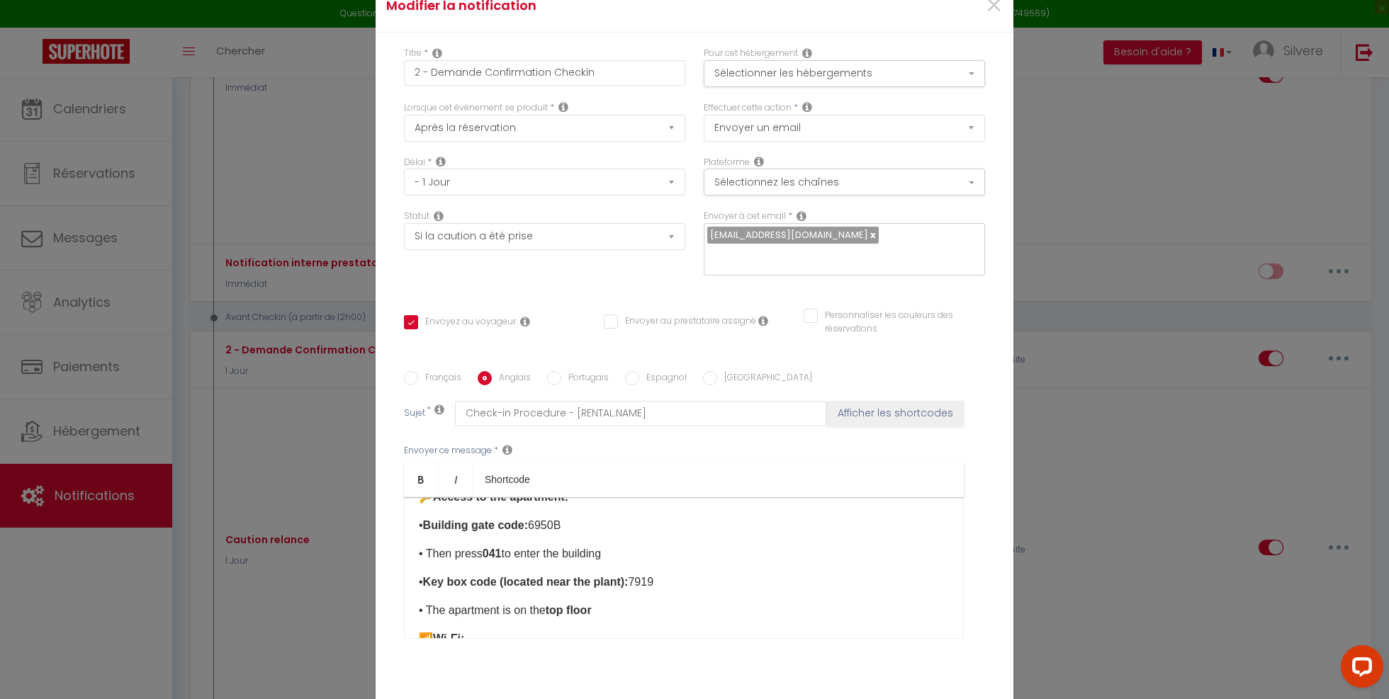
click at [414, 378] on input "Français" at bounding box center [411, 378] width 14 height 14
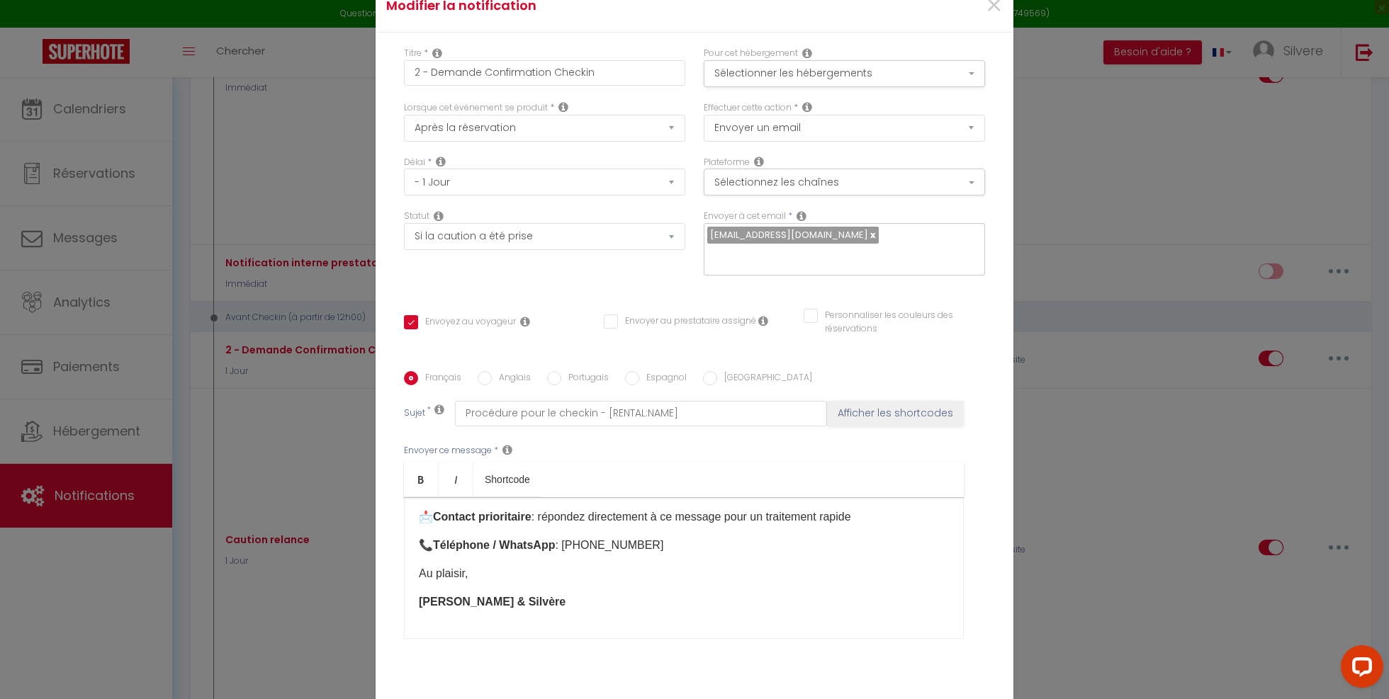
scroll to position [96, 0]
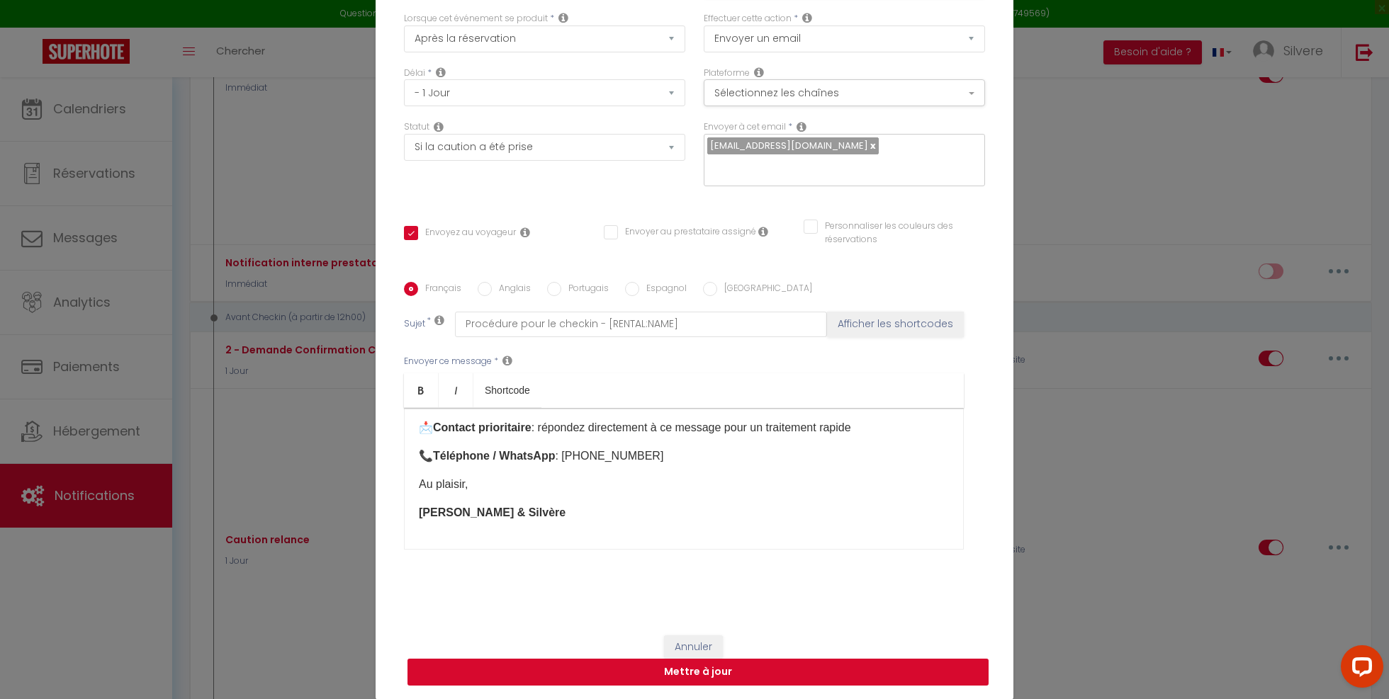
click at [696, 677] on button "Mettre à jour" at bounding box center [697, 672] width 581 height 27
